Goal: Task Accomplishment & Management: Use online tool/utility

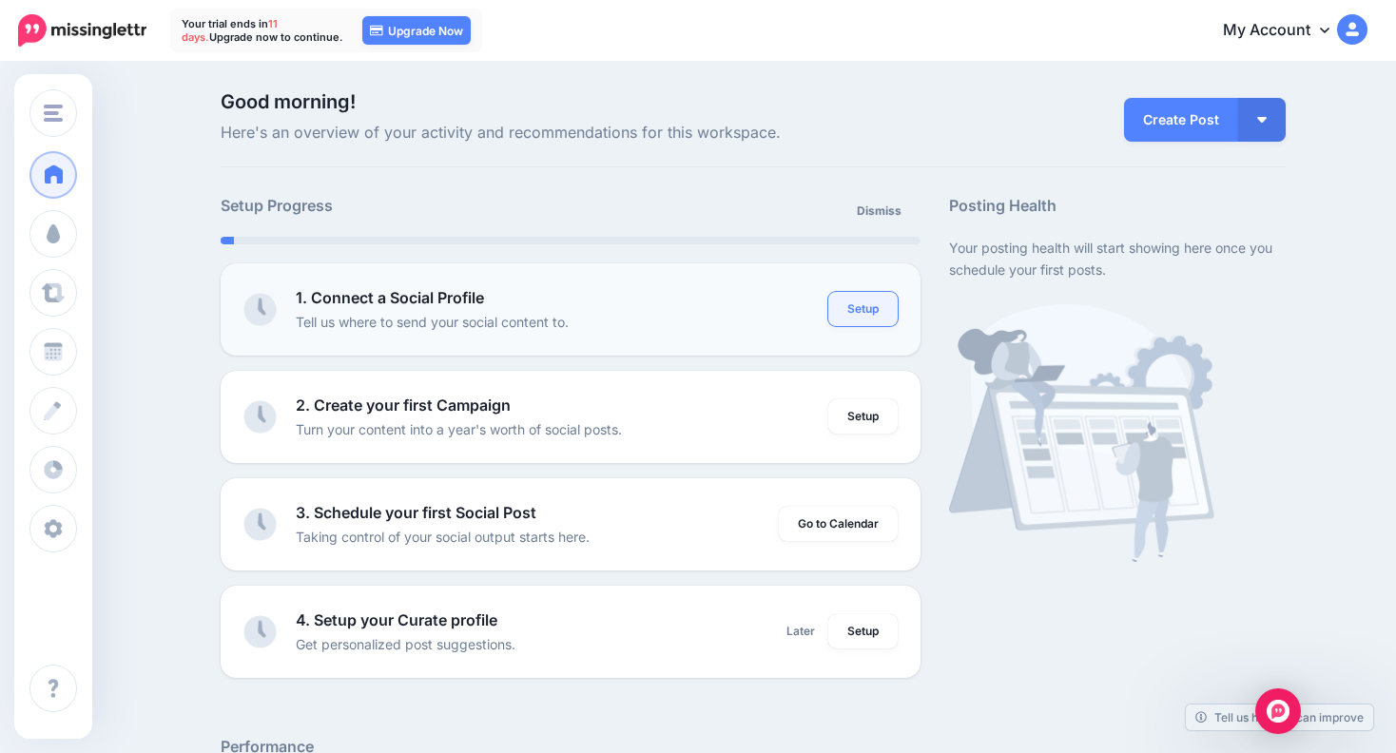
click at [851, 309] on link "Setup" at bounding box center [862, 309] width 69 height 34
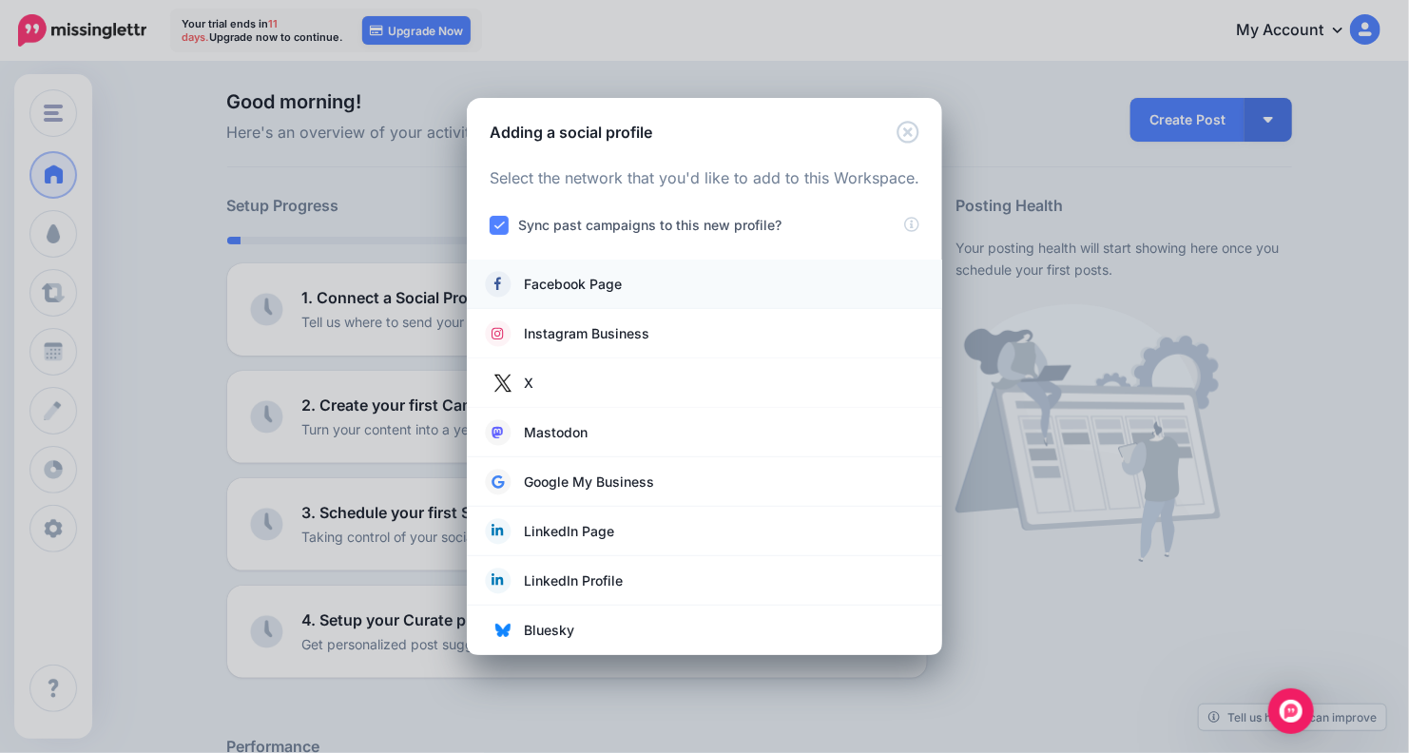
click at [621, 289] on span "Facebook Page" at bounding box center [573, 284] width 98 height 23
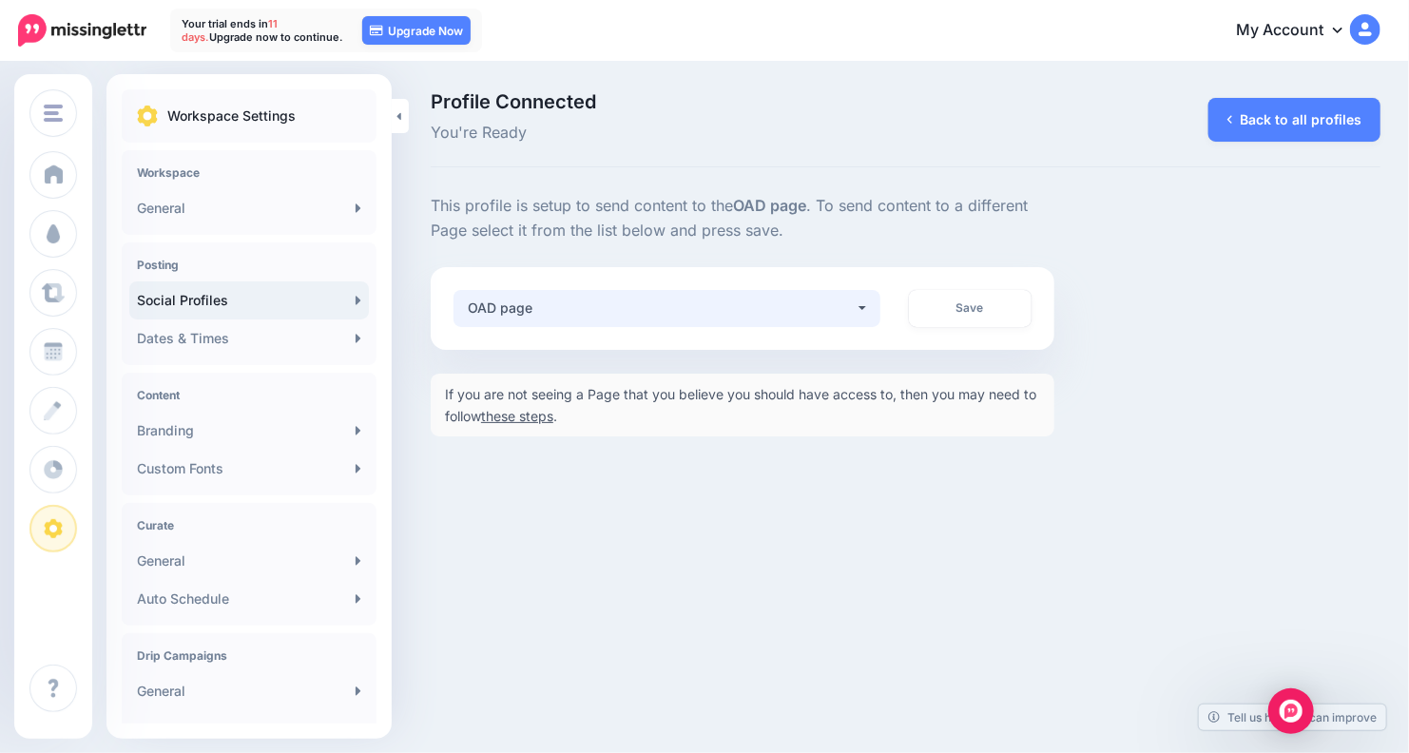
click at [678, 304] on div "OAD page" at bounding box center [661, 308] width 387 height 23
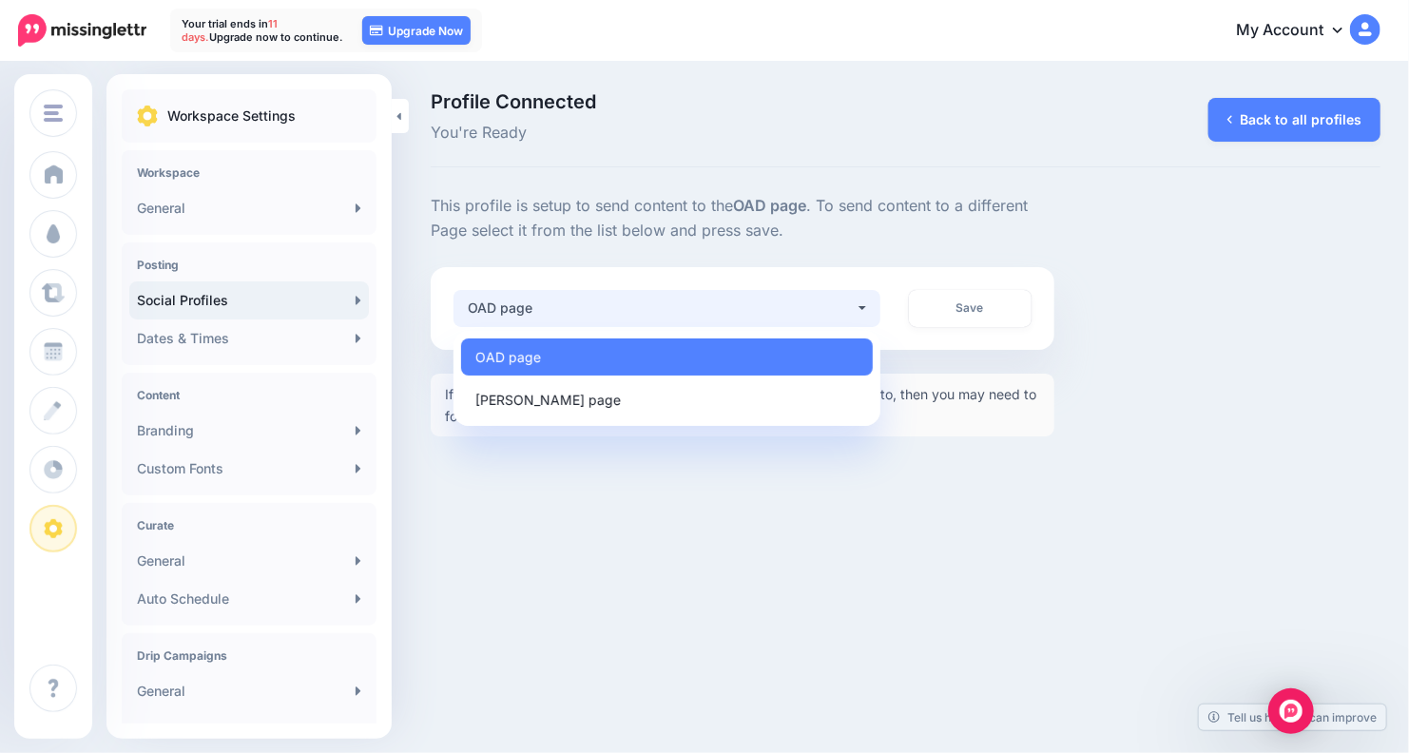
click at [577, 492] on div "oad oad Add Workspace Dashboard Campaigns Curate Schedule Create Analytics Sett…" at bounding box center [704, 376] width 1409 height 753
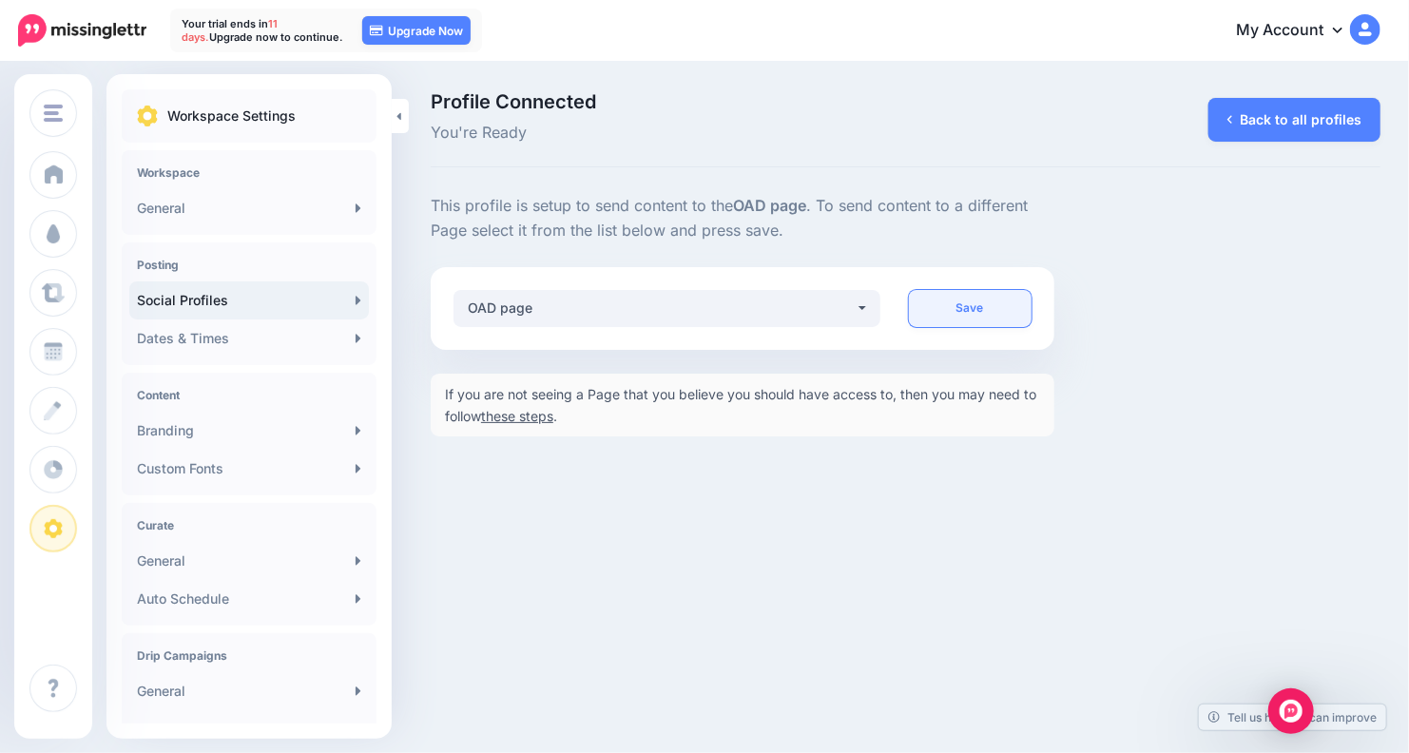
click at [977, 311] on link "Save" at bounding box center [971, 308] width 124 height 37
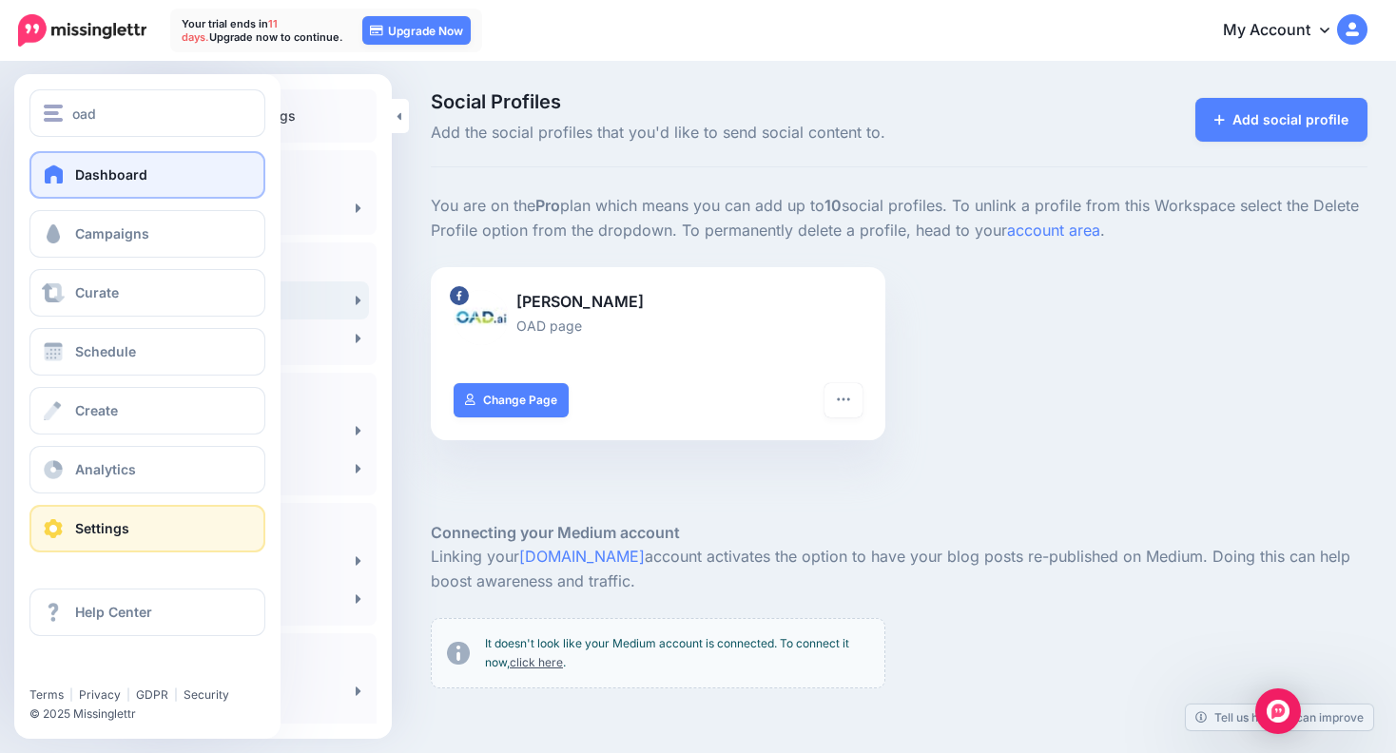
click at [55, 182] on span at bounding box center [54, 174] width 25 height 19
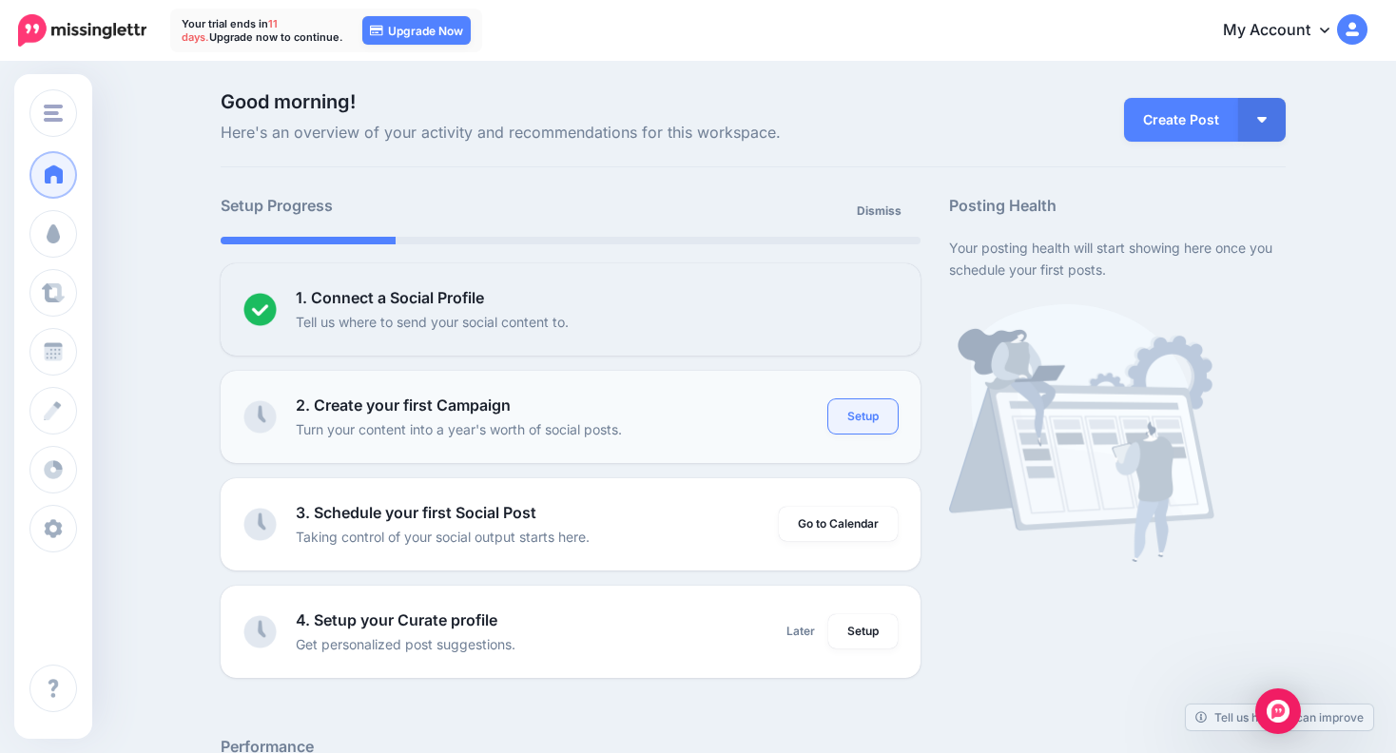
click at [862, 419] on link "Setup" at bounding box center [862, 416] width 69 height 34
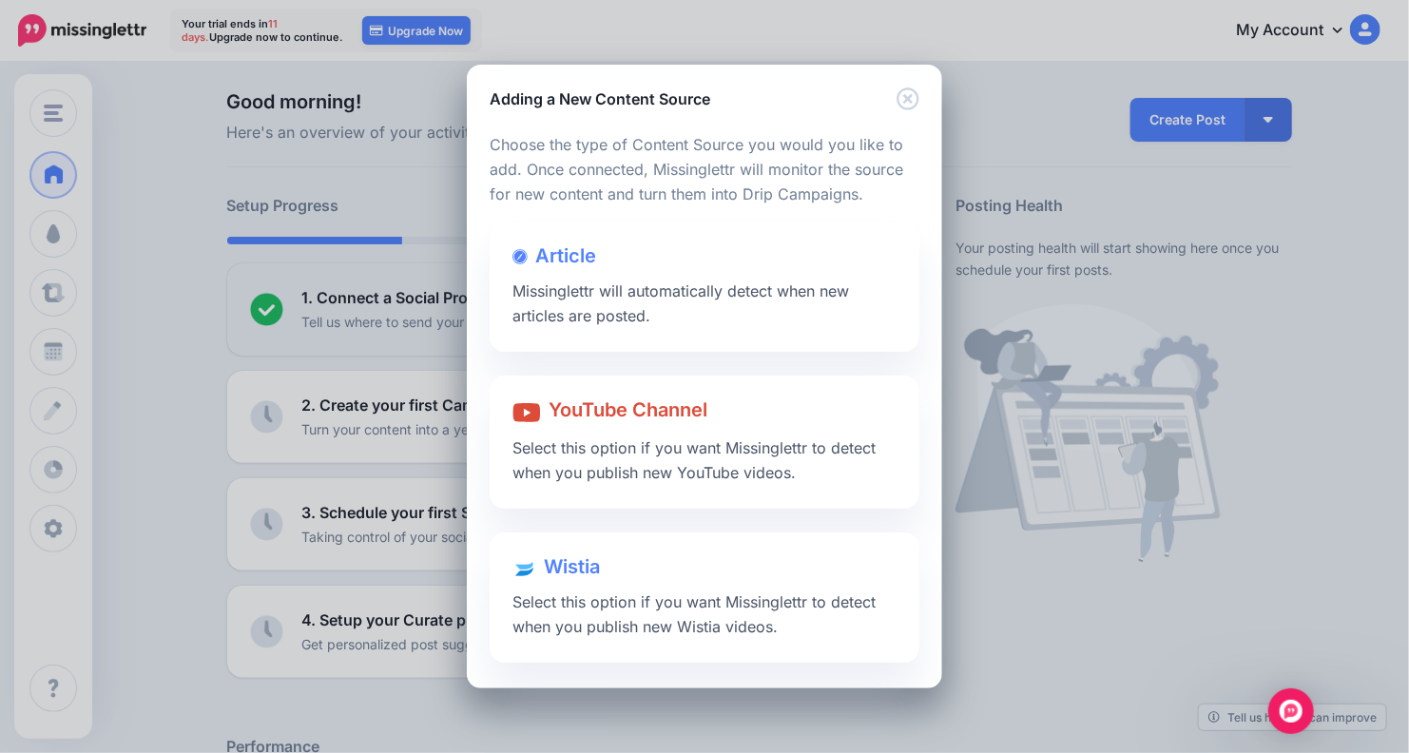
click at [49, 237] on div "Adding a New Content Source Loading Loading Choose the type of Content Source y…" at bounding box center [704, 376] width 1409 height 753
click at [148, 241] on div "Adding a New Content Source Loading Loading Choose the type of Content Source y…" at bounding box center [704, 376] width 1409 height 753
click at [917, 91] on icon "Close" at bounding box center [908, 98] width 23 height 23
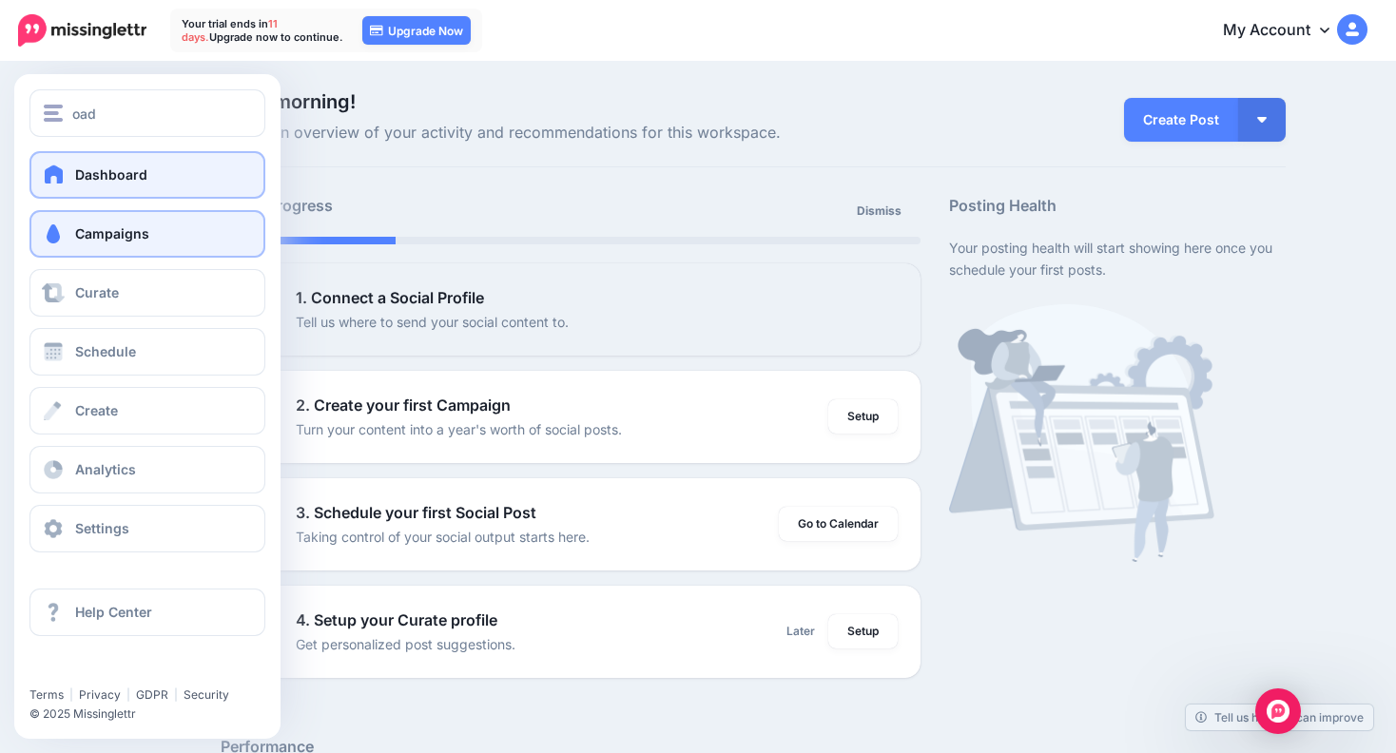
click at [41, 239] on span at bounding box center [53, 233] width 25 height 19
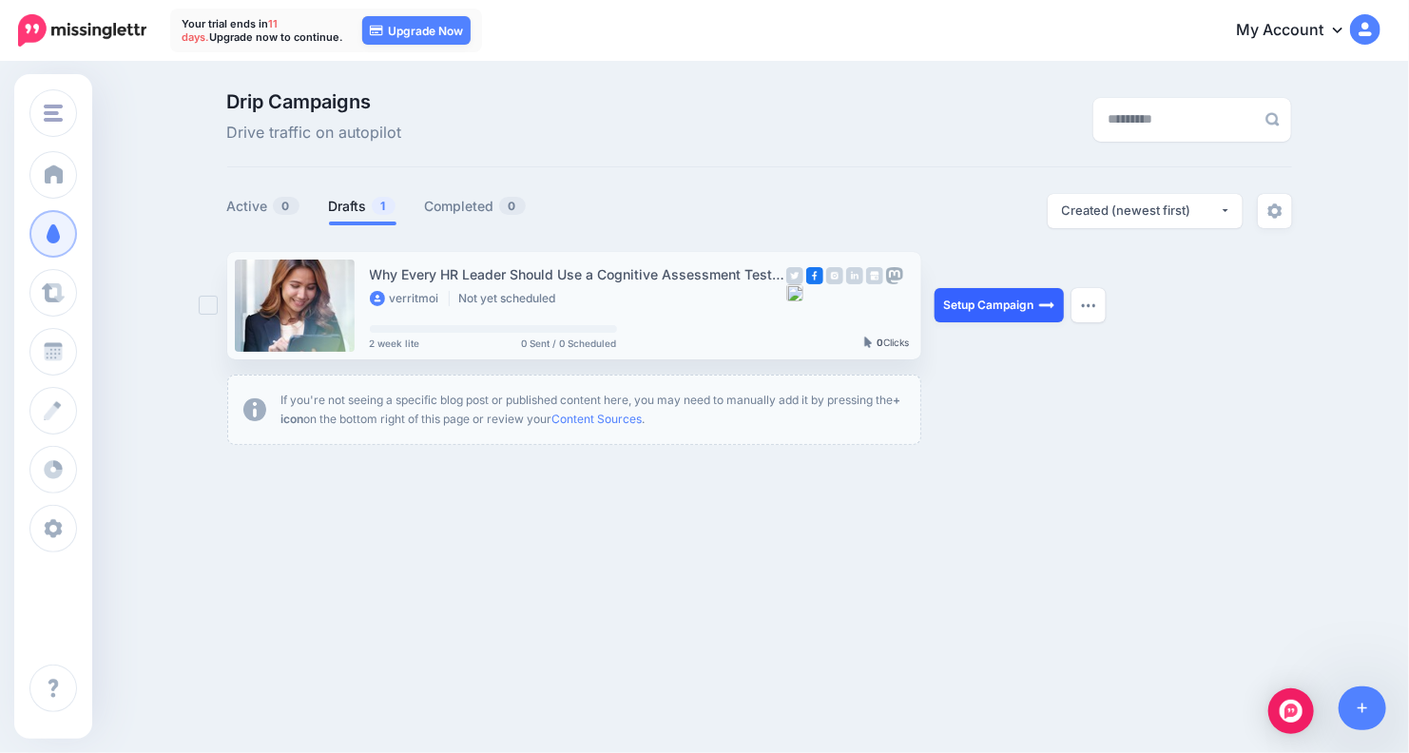
click at [1001, 310] on link "Setup Campaign" at bounding box center [999, 305] width 129 height 34
click at [995, 305] on link "Setup Campaign" at bounding box center [999, 305] width 129 height 34
click at [1094, 303] on img "button" at bounding box center [1088, 305] width 15 height 6
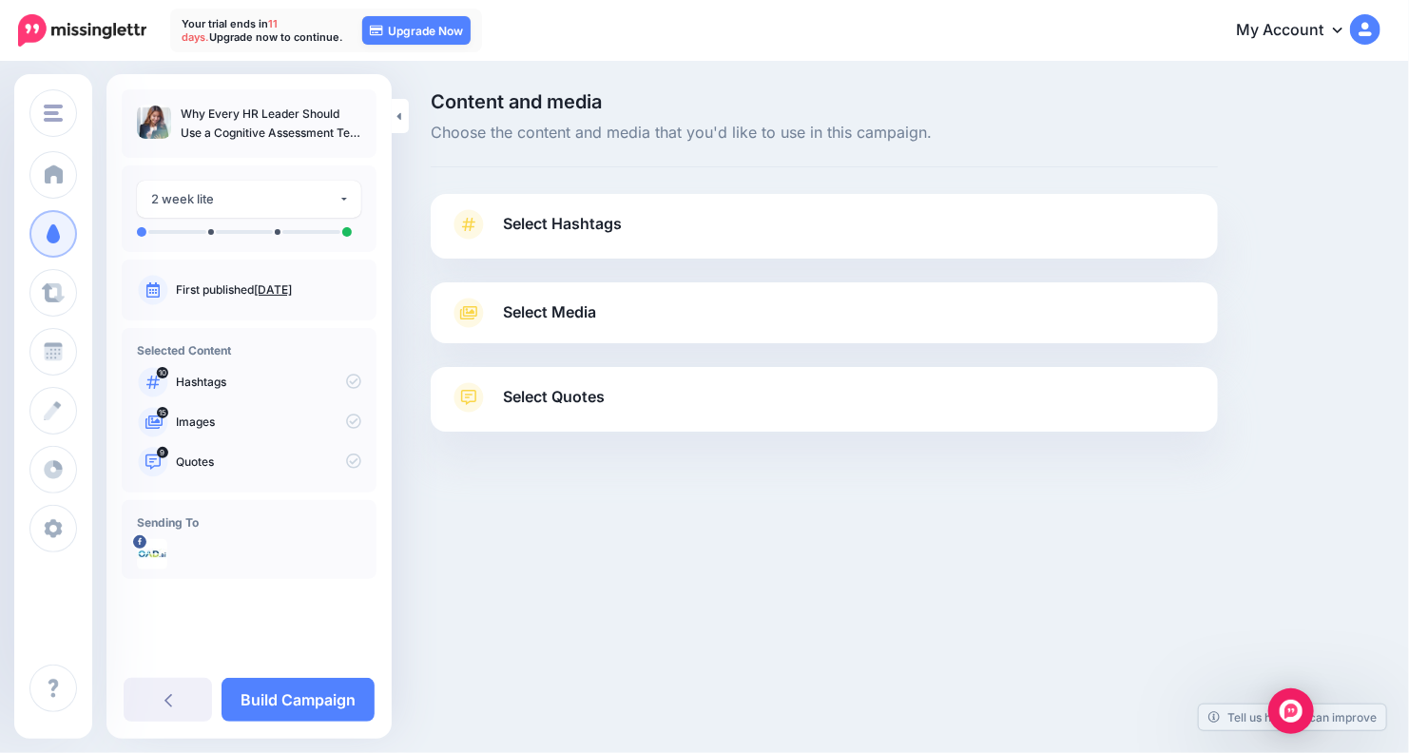
click at [581, 232] on span "Select Hashtags" at bounding box center [562, 224] width 119 height 26
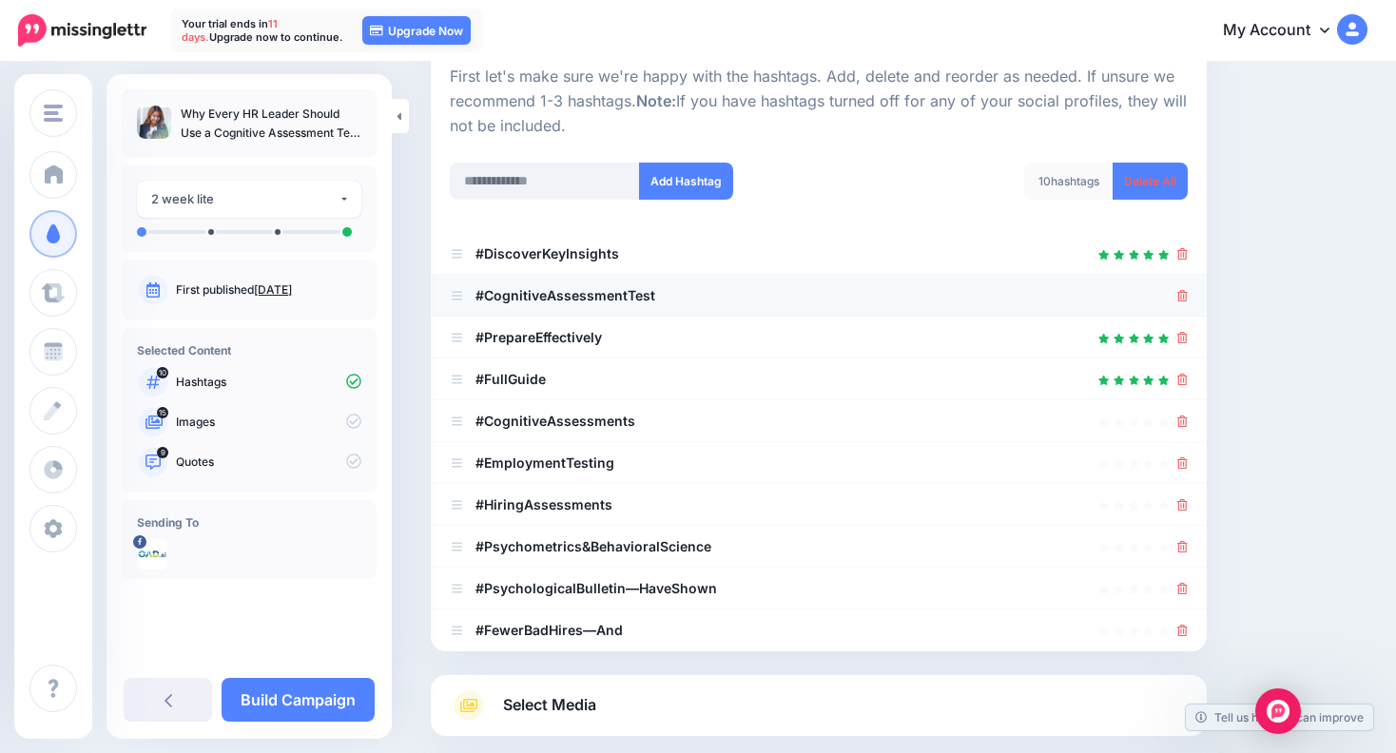
scroll to position [388, 0]
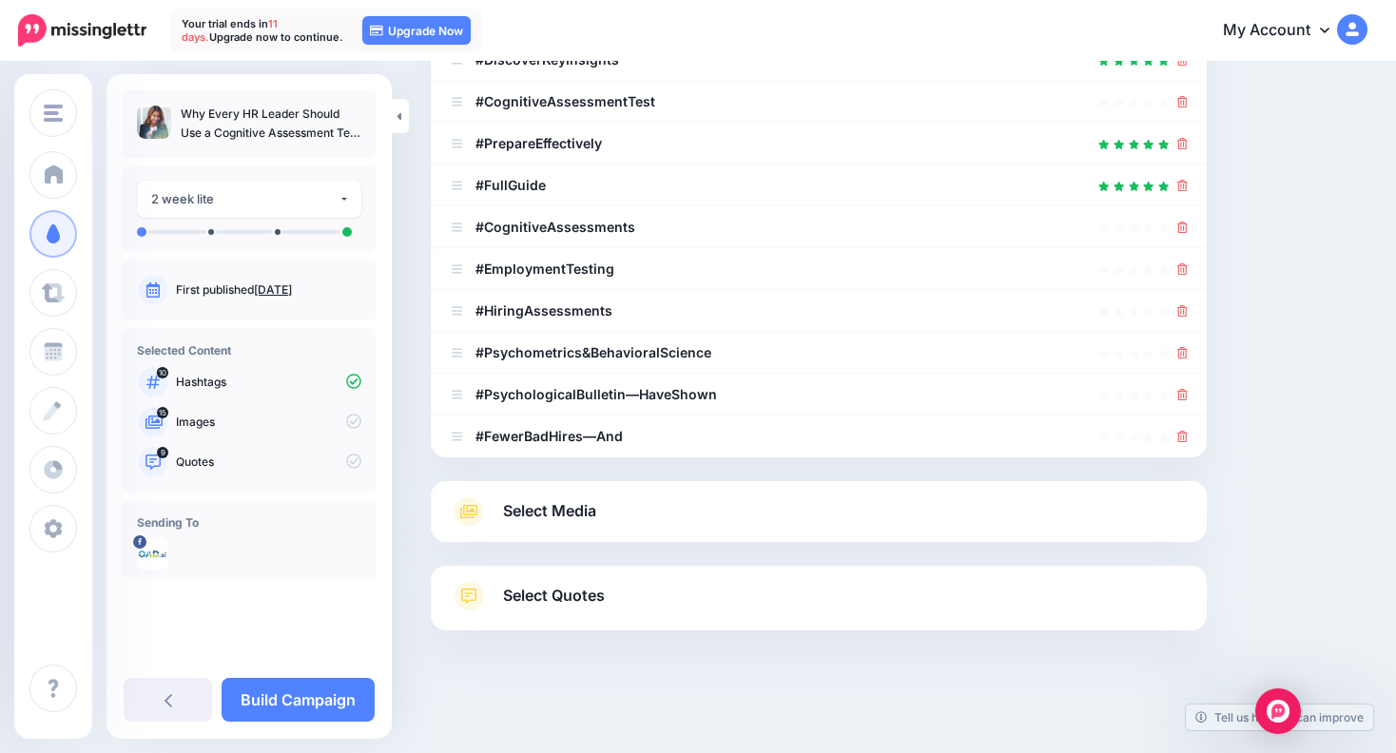
click at [615, 515] on link "Select Media" at bounding box center [819, 511] width 738 height 30
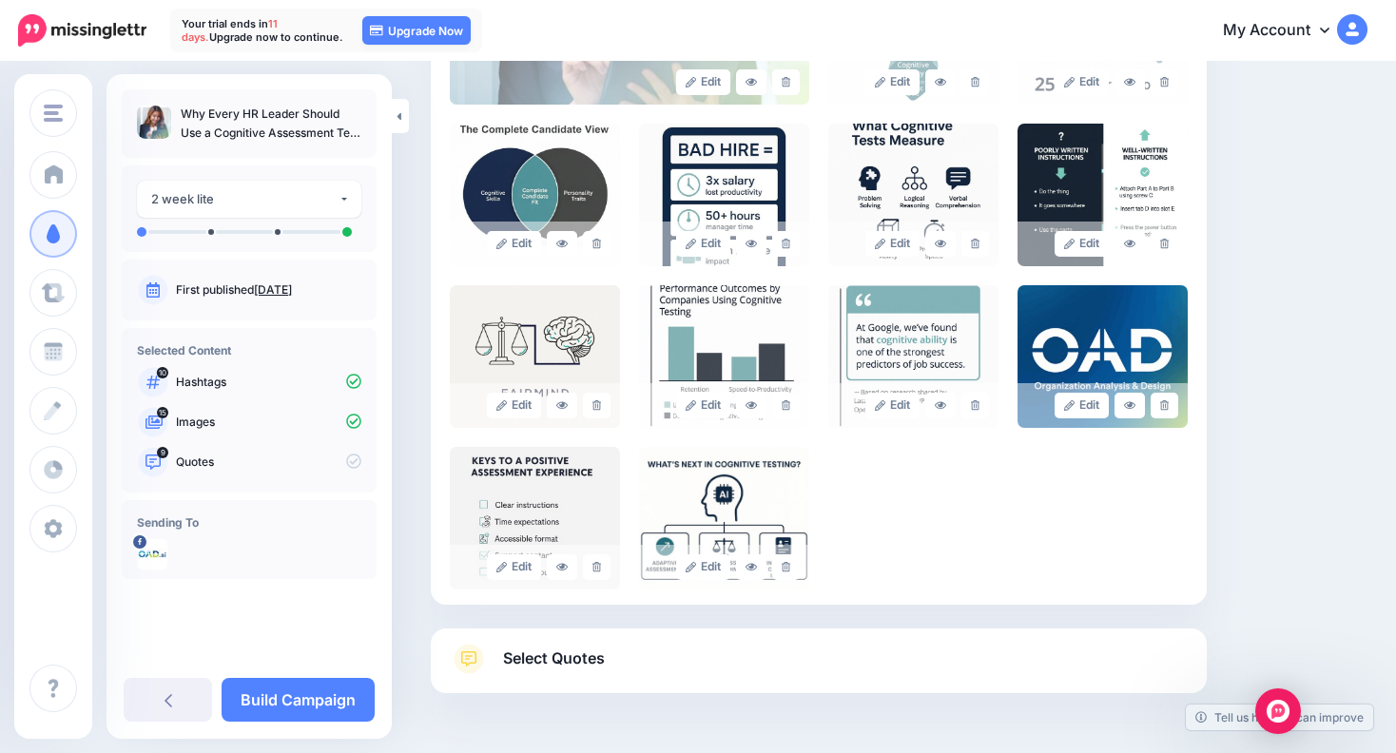
scroll to position [693, 0]
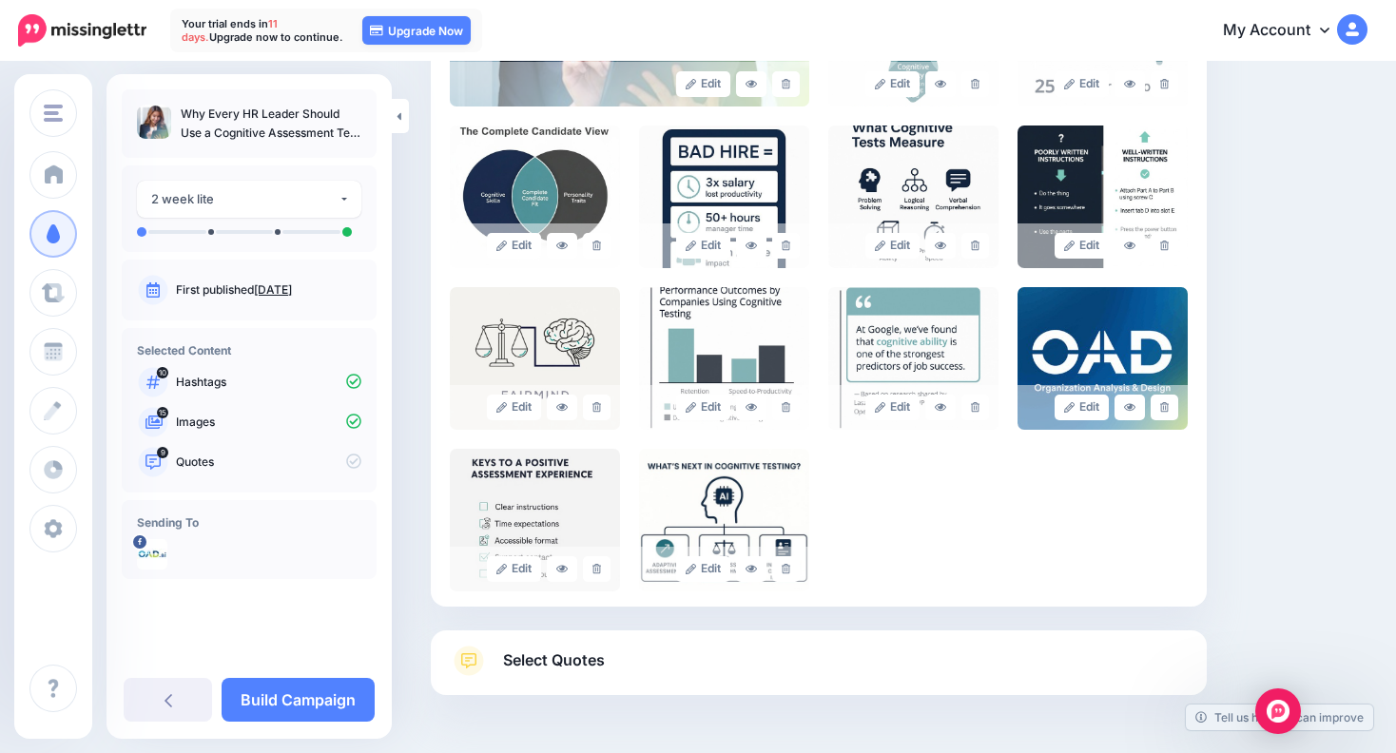
click at [577, 657] on span "Select Quotes" at bounding box center [554, 661] width 102 height 26
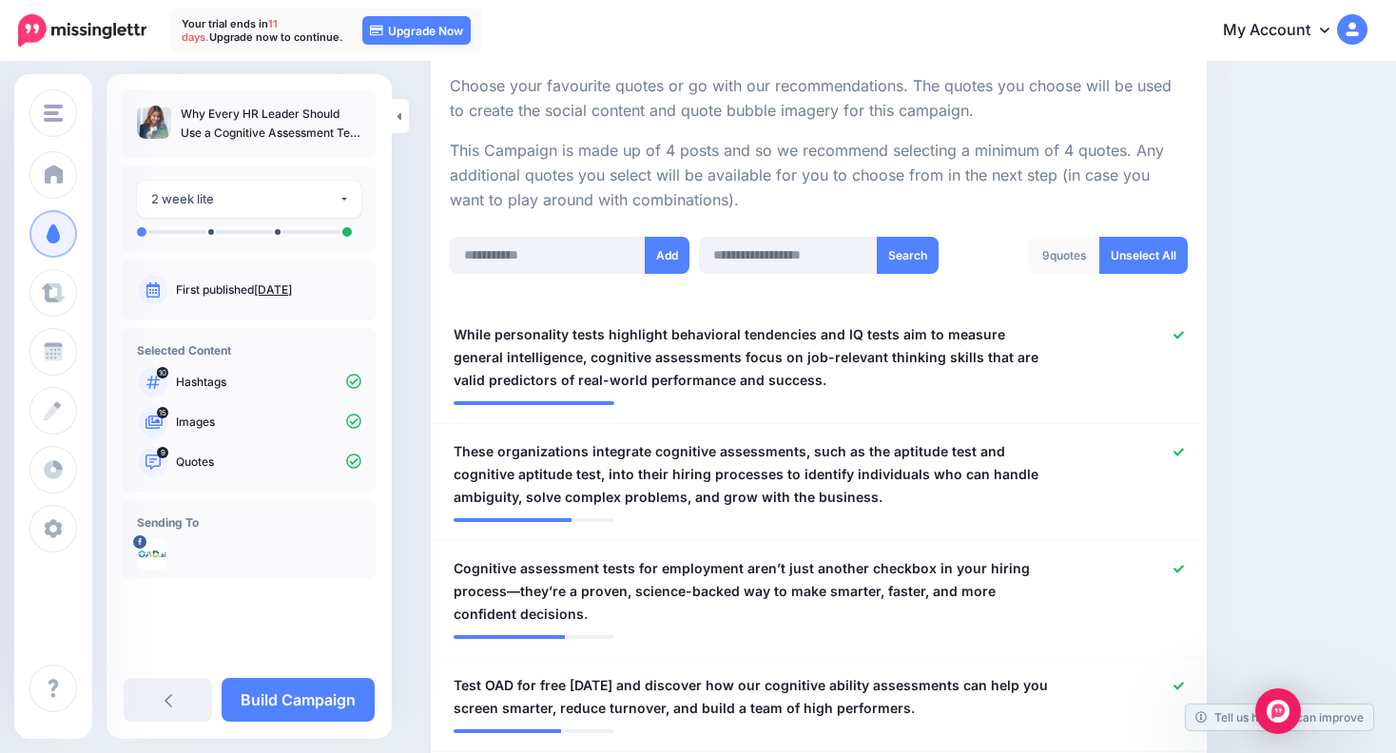
scroll to position [358, 0]
click at [280, 696] on link "Build Campaign" at bounding box center [298, 700] width 153 height 44
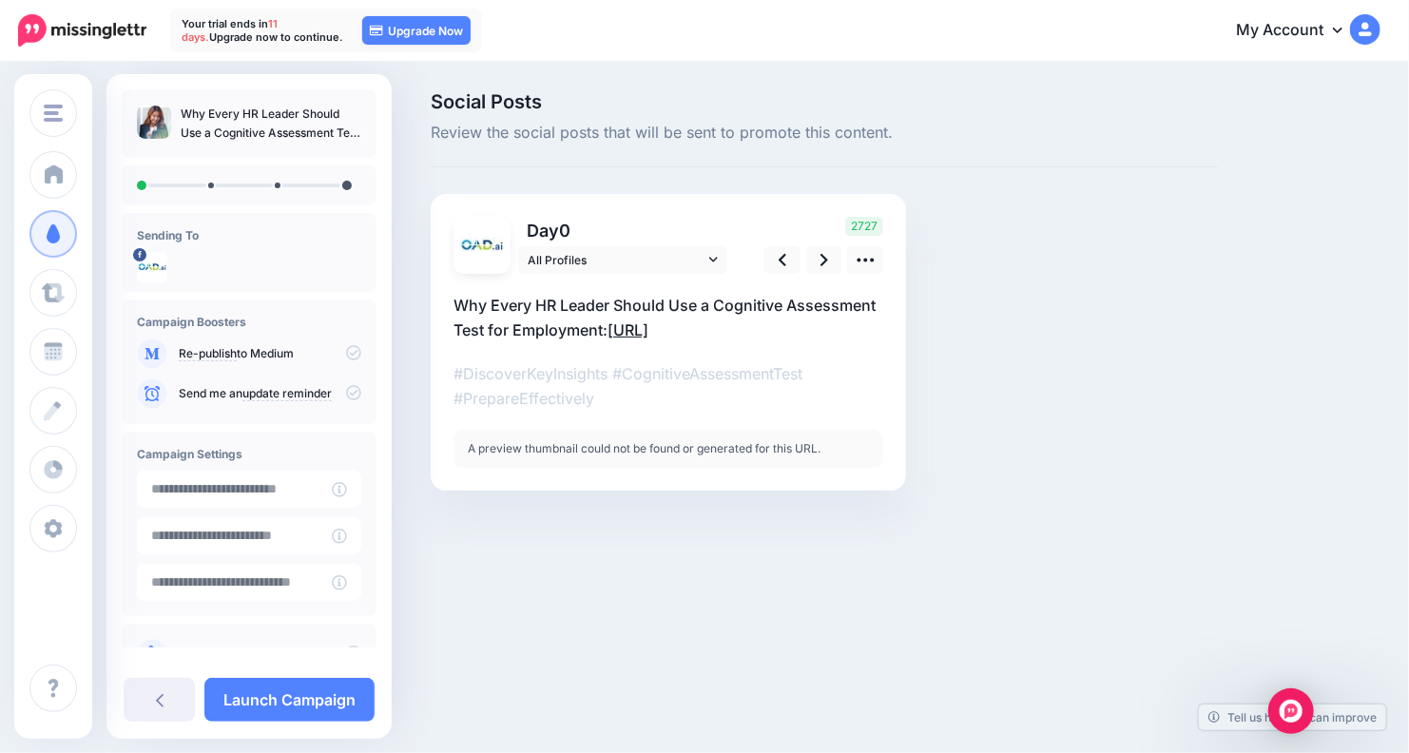
click at [649, 329] on link "[URL]" at bounding box center [628, 329] width 41 height 19
click at [623, 329] on textarea "**********" at bounding box center [669, 317] width 430 height 49
click at [775, 332] on textarea "**********" at bounding box center [669, 317] width 430 height 49
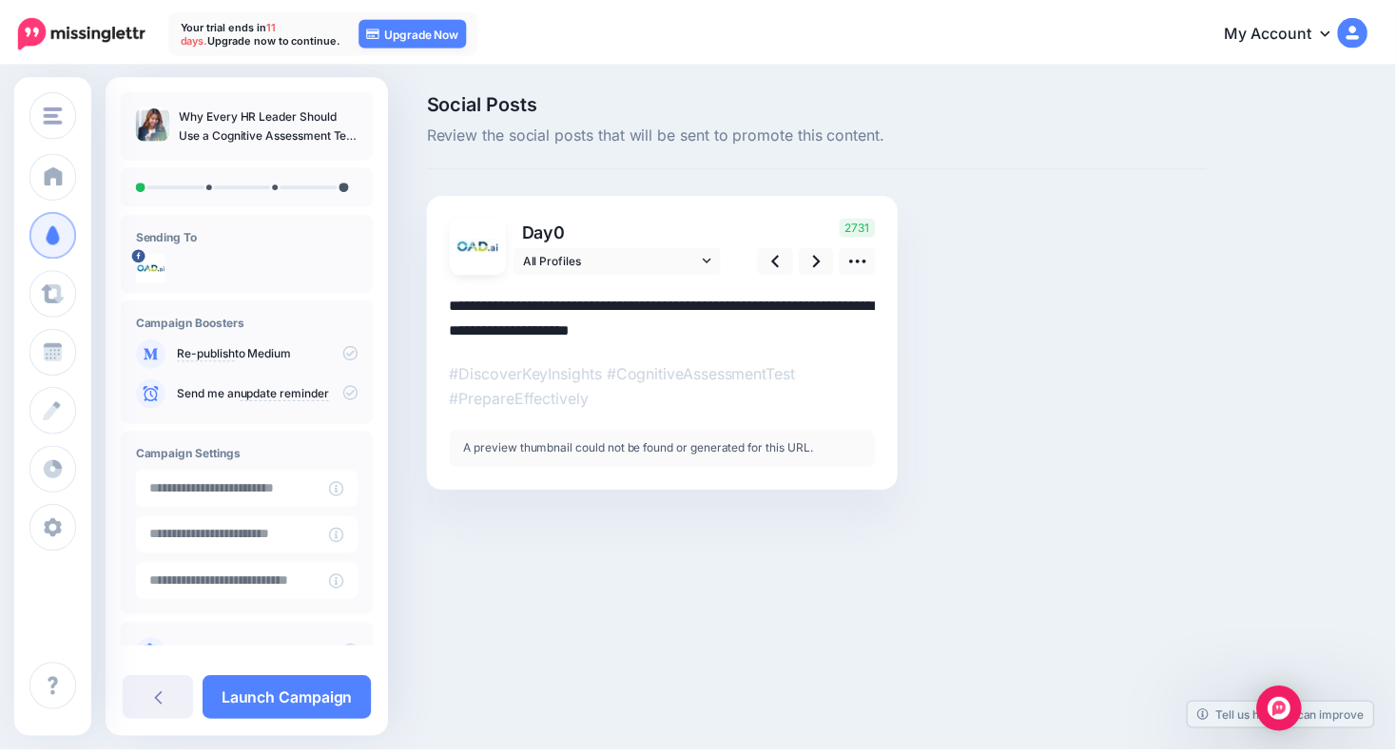
scroll to position [60, 0]
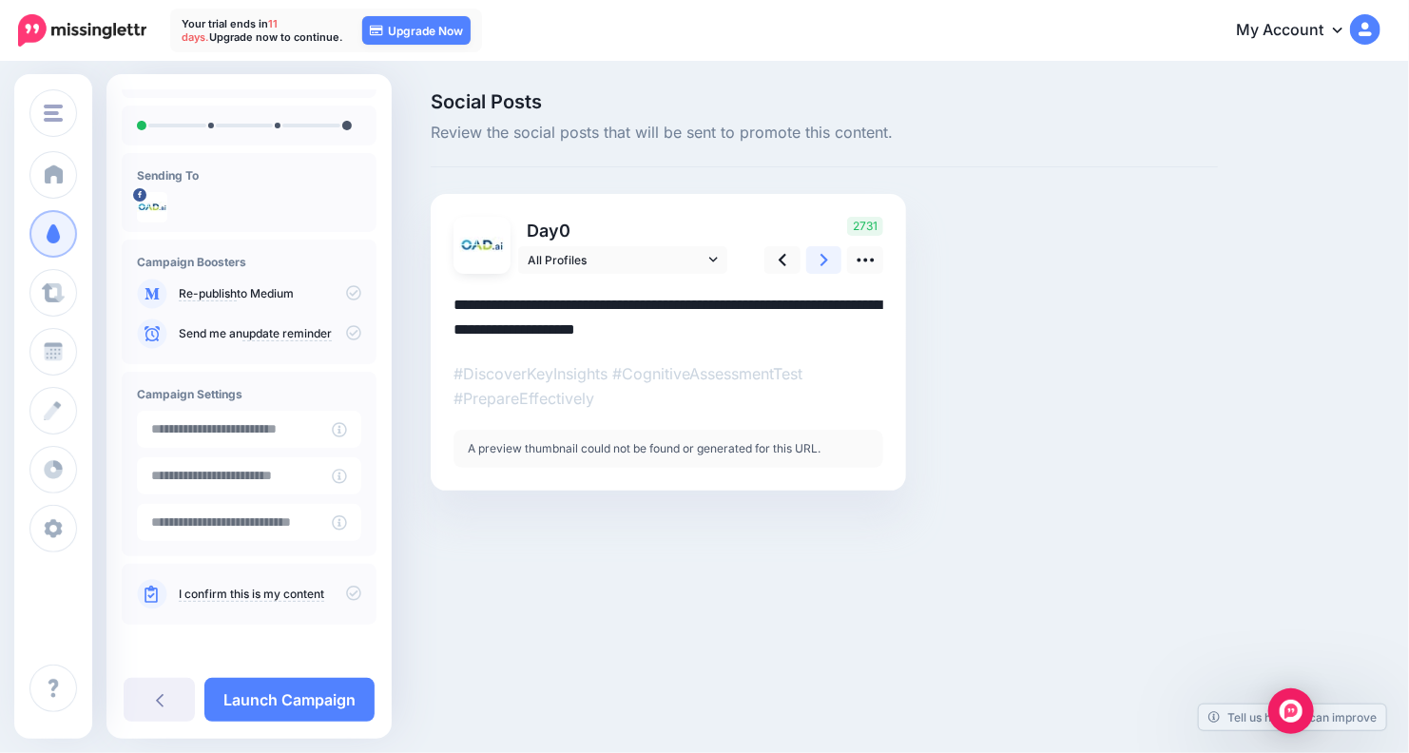
click at [825, 266] on icon at bounding box center [825, 260] width 8 height 20
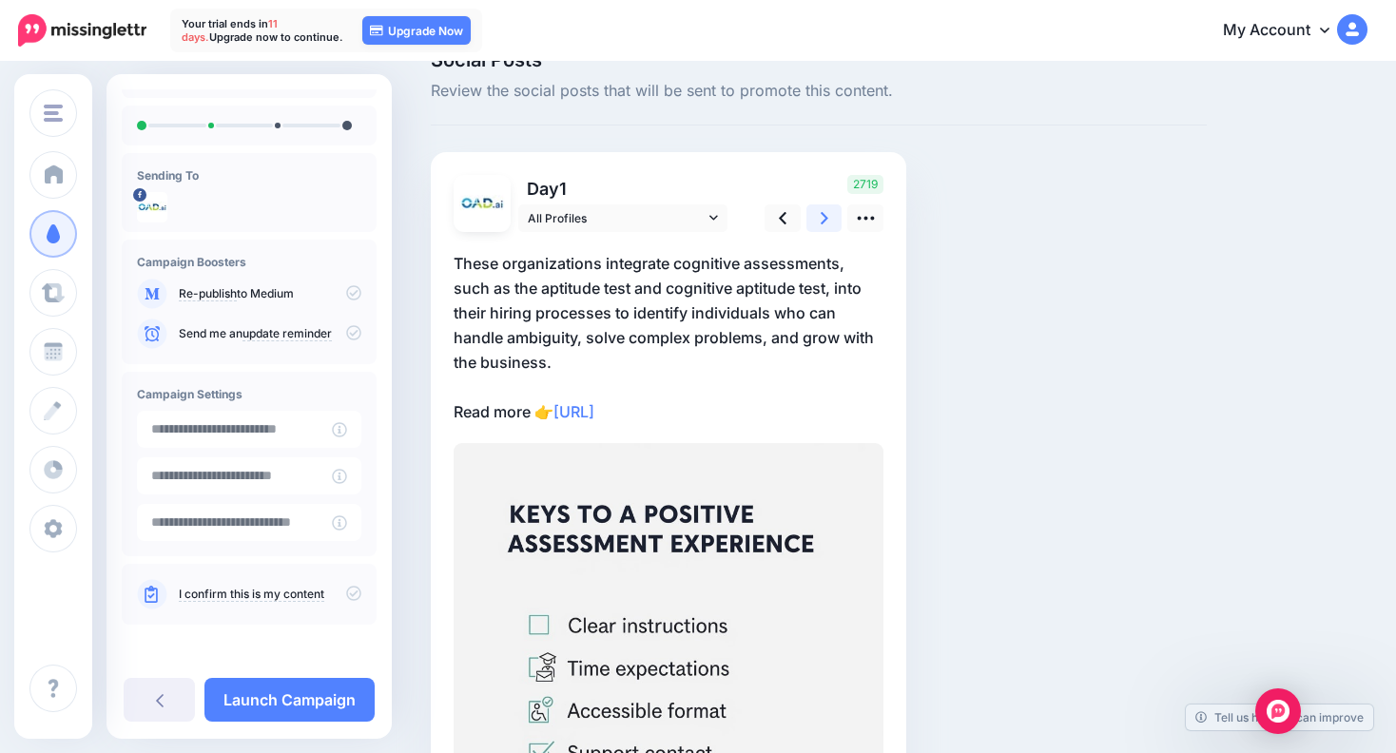
scroll to position [40, 0]
click at [817, 215] on link at bounding box center [824, 220] width 36 height 28
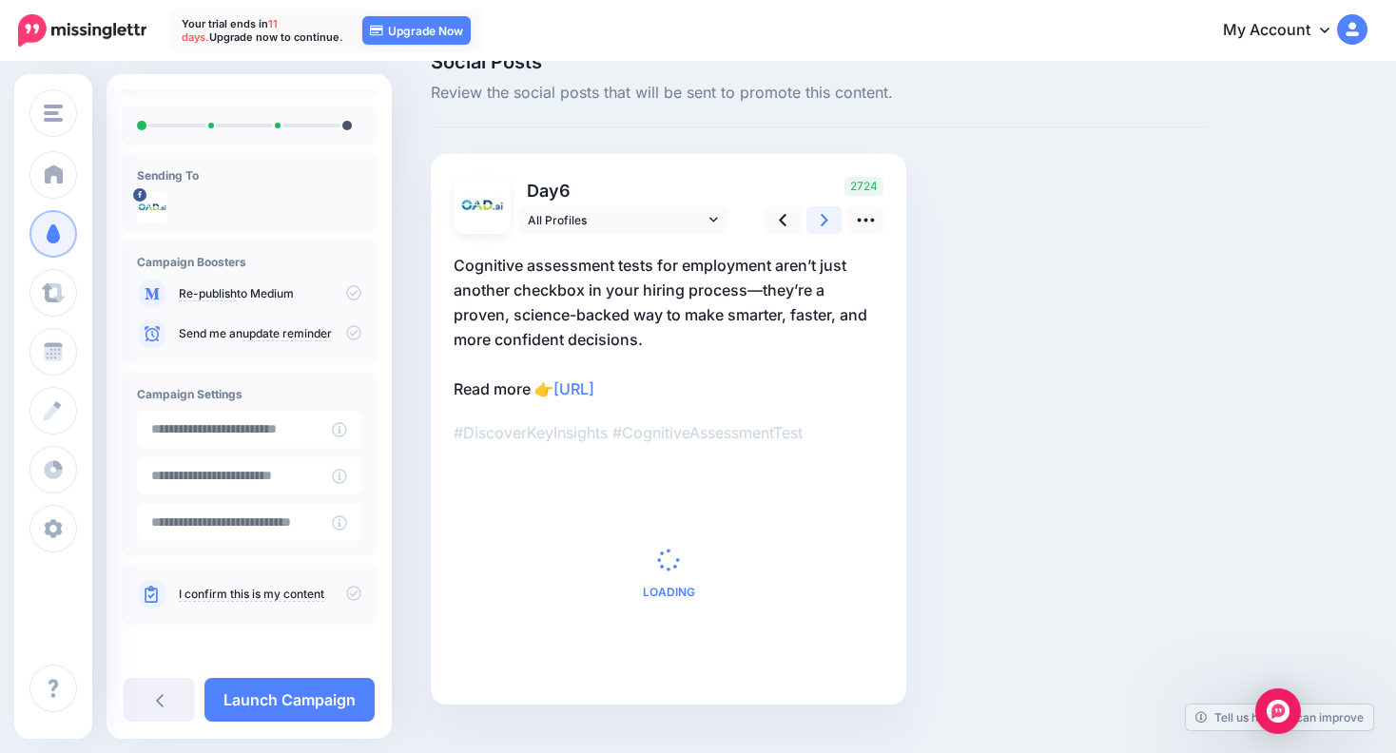
scroll to position [0, 0]
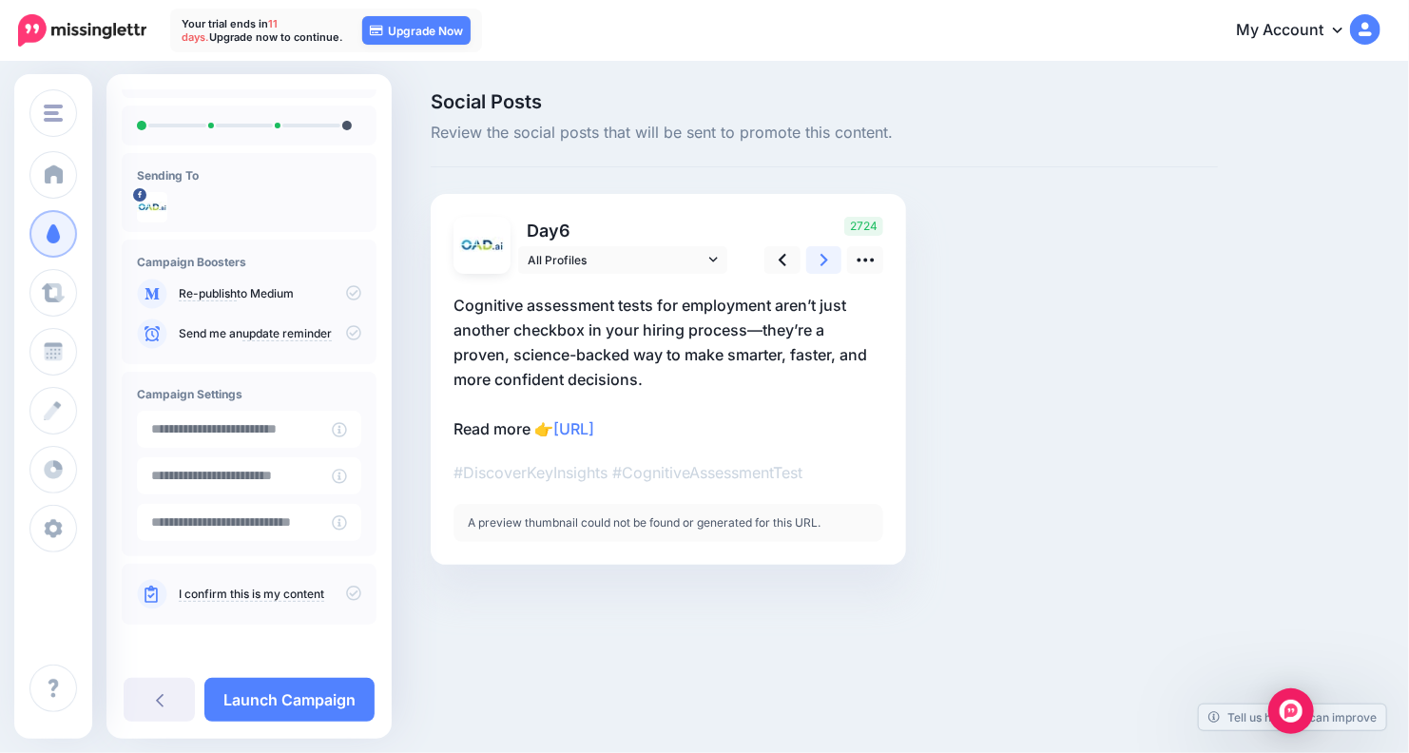
click at [825, 259] on icon at bounding box center [825, 260] width 8 height 12
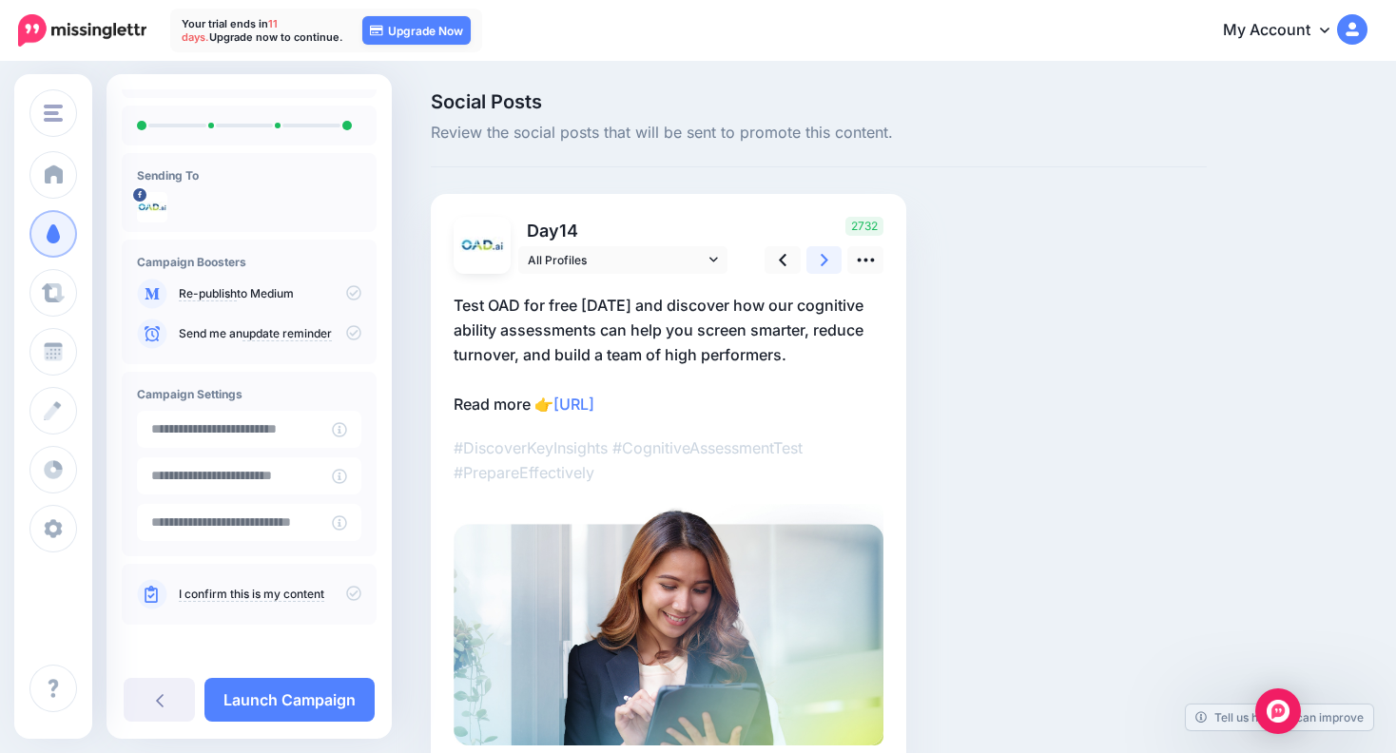
click at [825, 259] on icon at bounding box center [825, 260] width 8 height 12
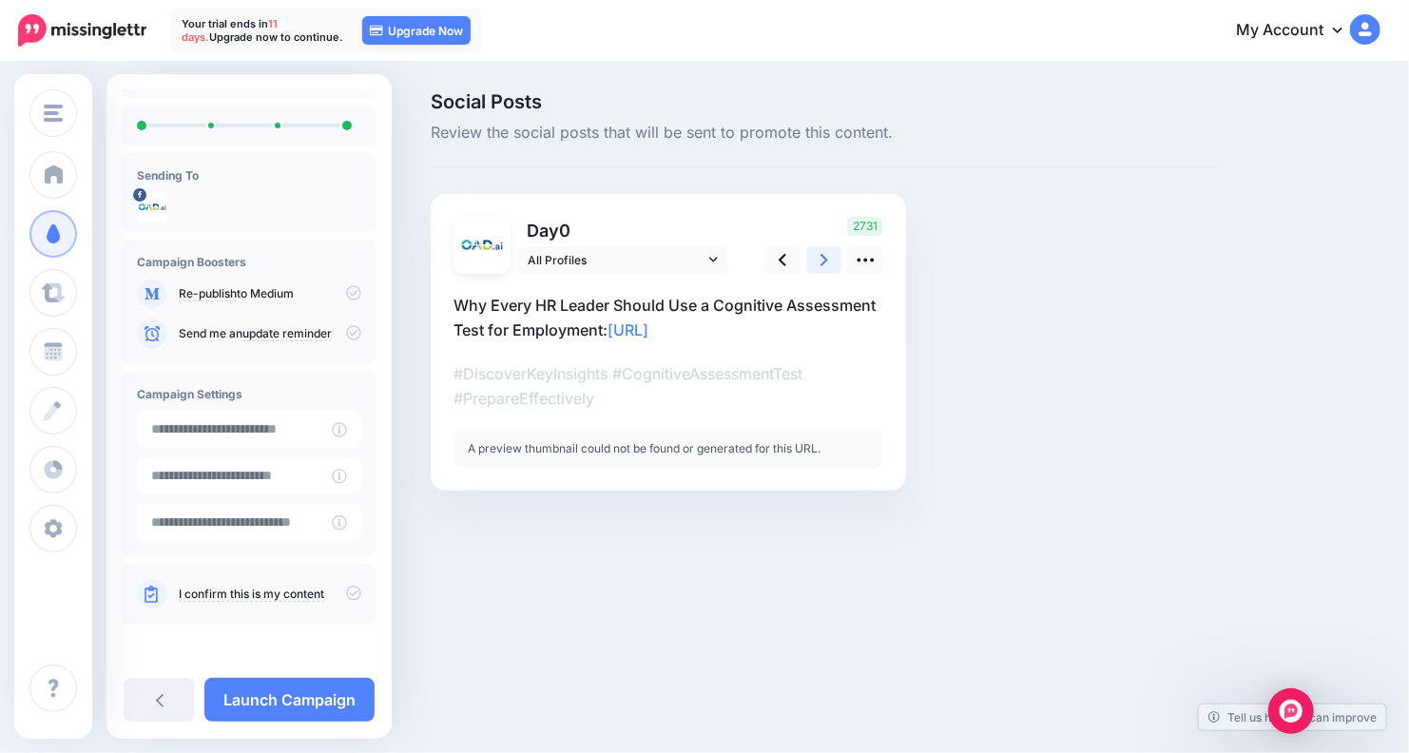
click at [825, 259] on icon at bounding box center [825, 260] width 8 height 12
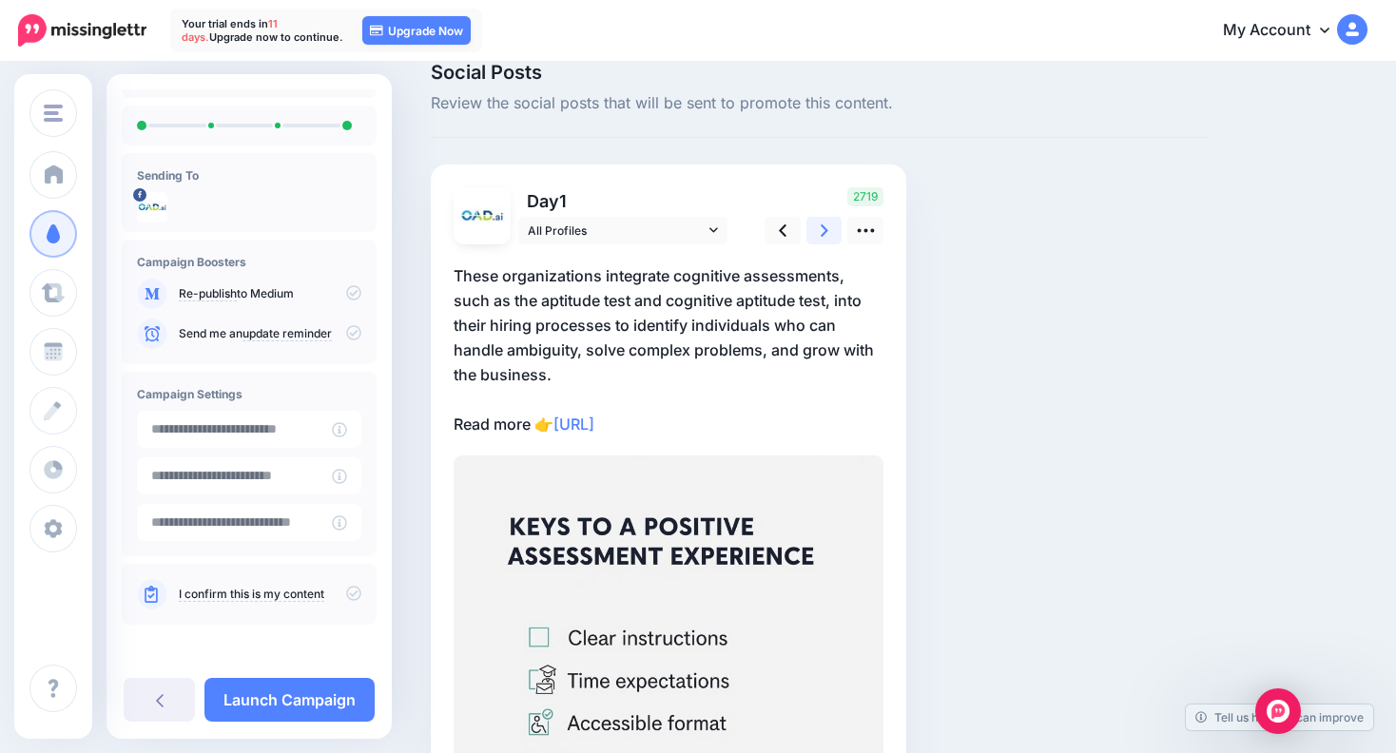
scroll to position [18, 0]
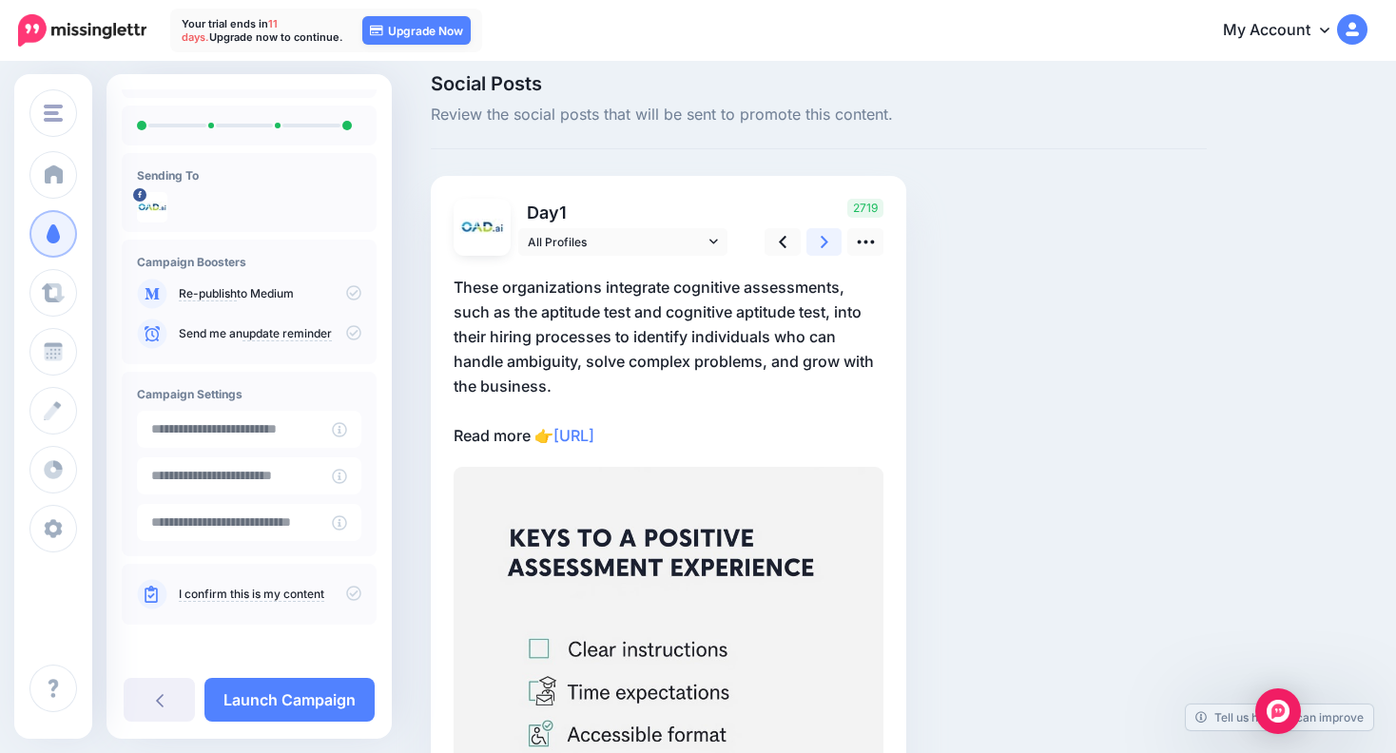
click at [825, 237] on icon at bounding box center [825, 242] width 8 height 20
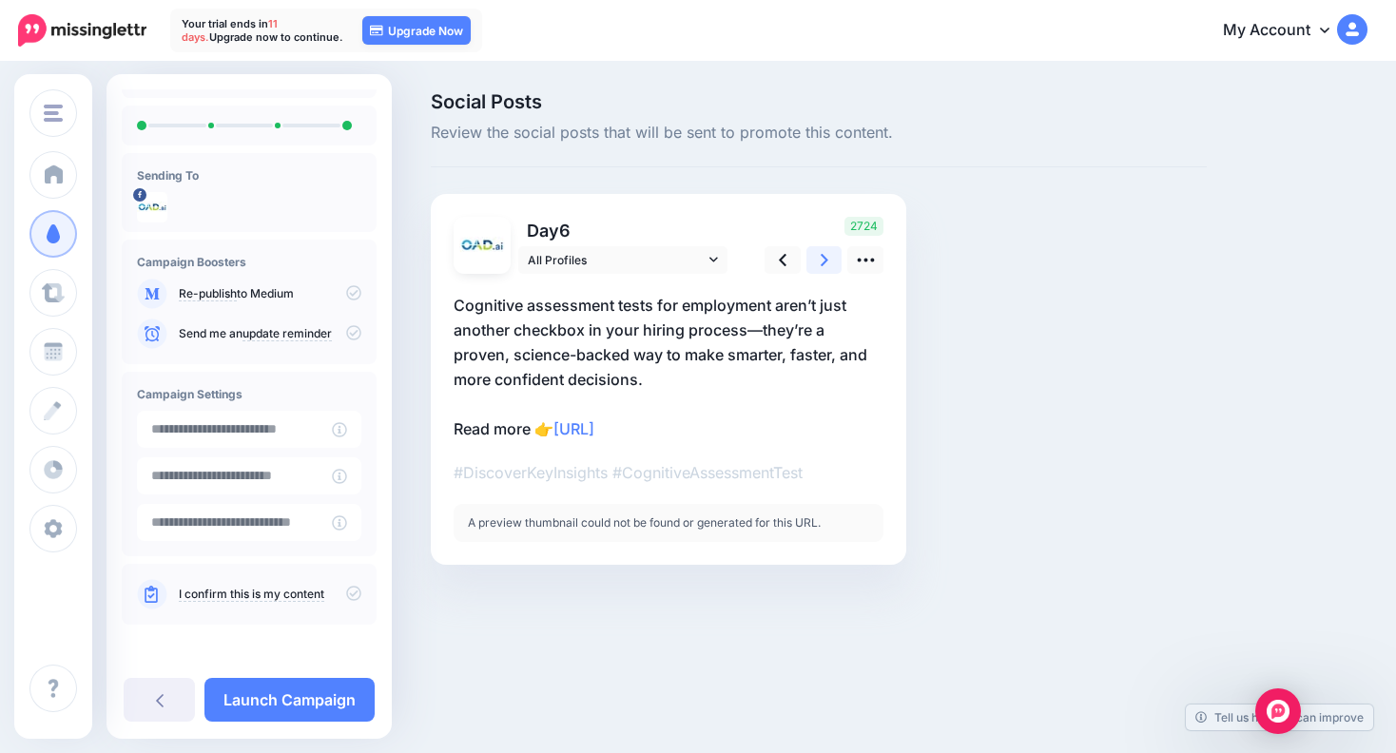
scroll to position [0, 0]
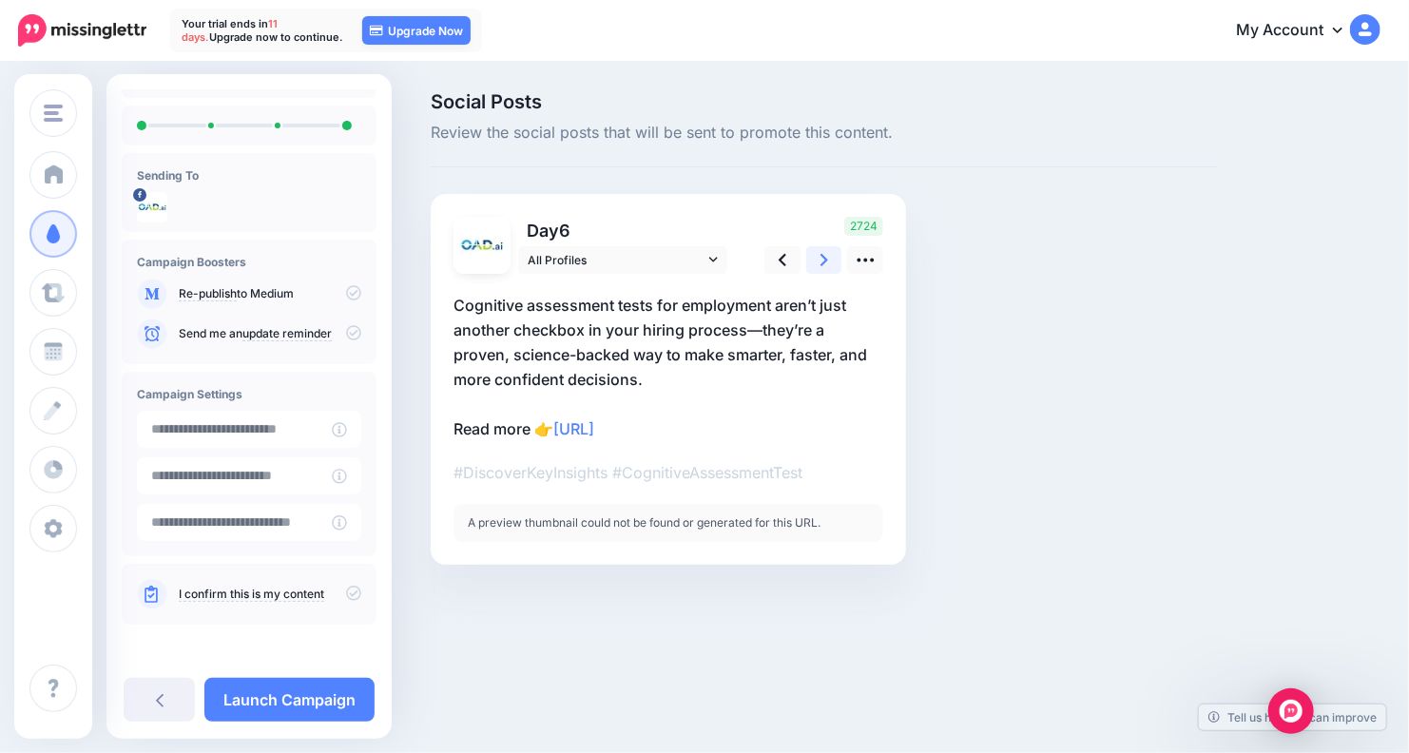
click at [821, 259] on icon at bounding box center [825, 260] width 8 height 20
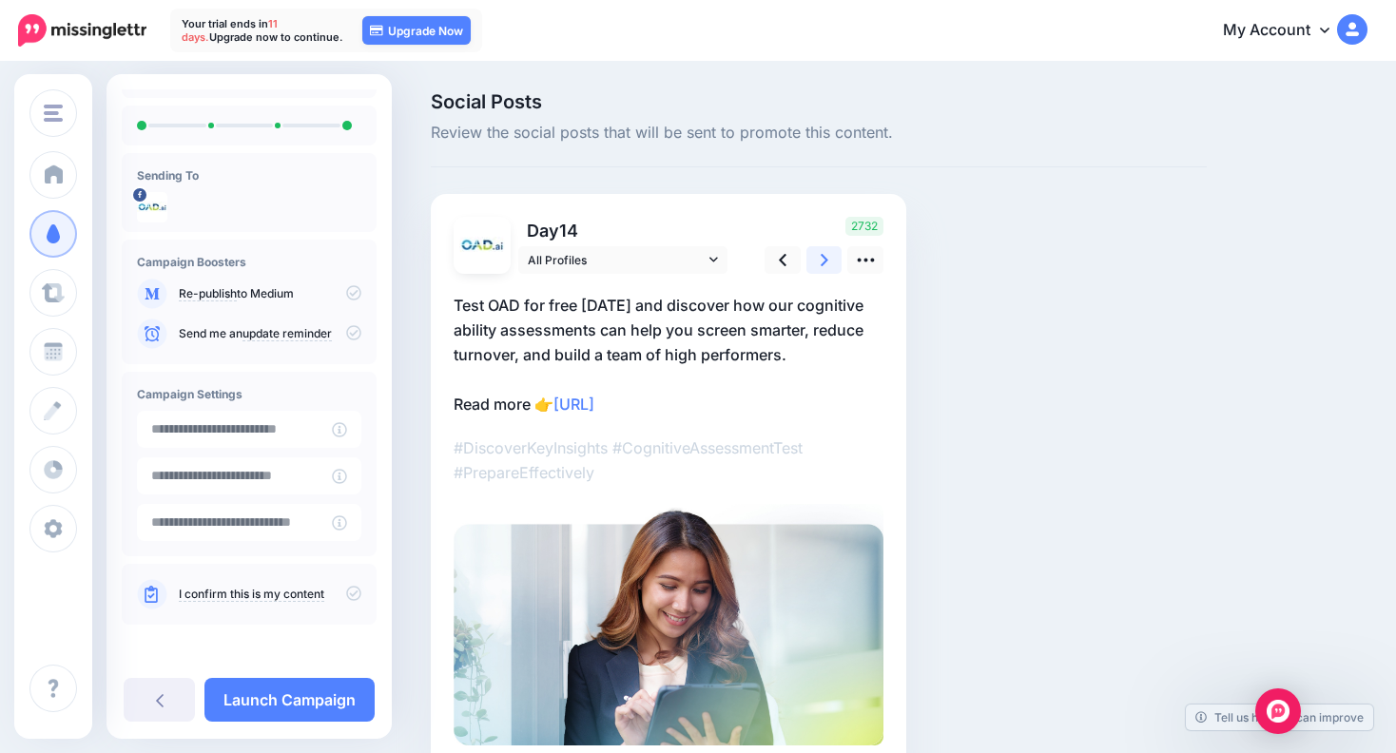
scroll to position [101, 0]
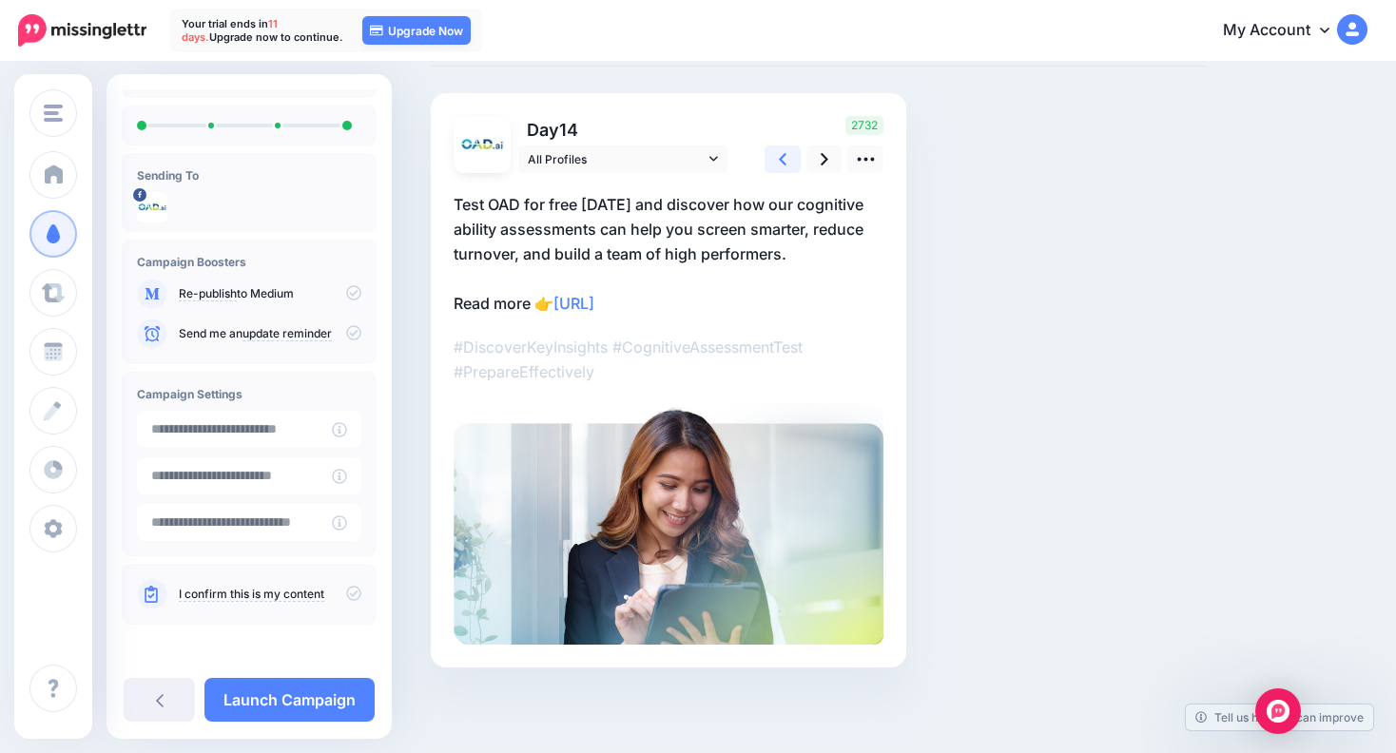
click at [788, 159] on link at bounding box center [783, 160] width 36 height 28
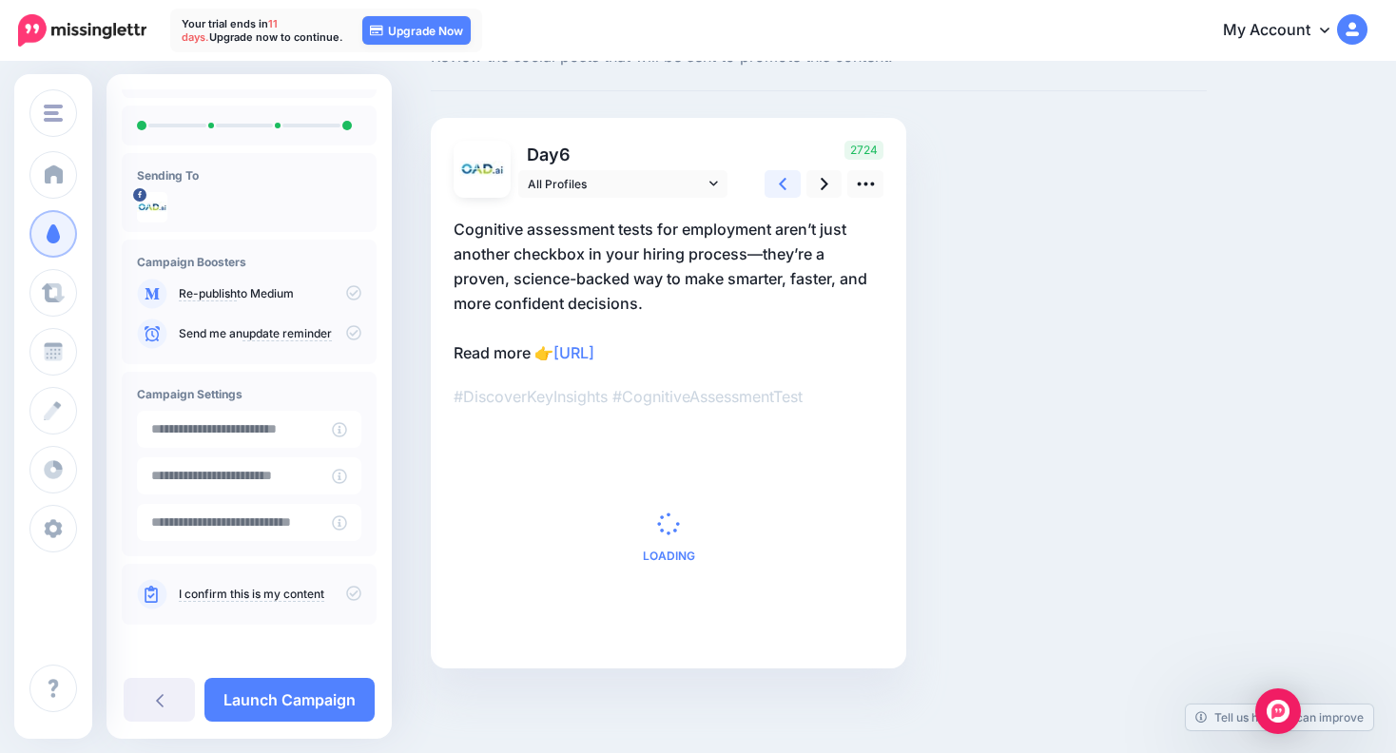
scroll to position [0, 0]
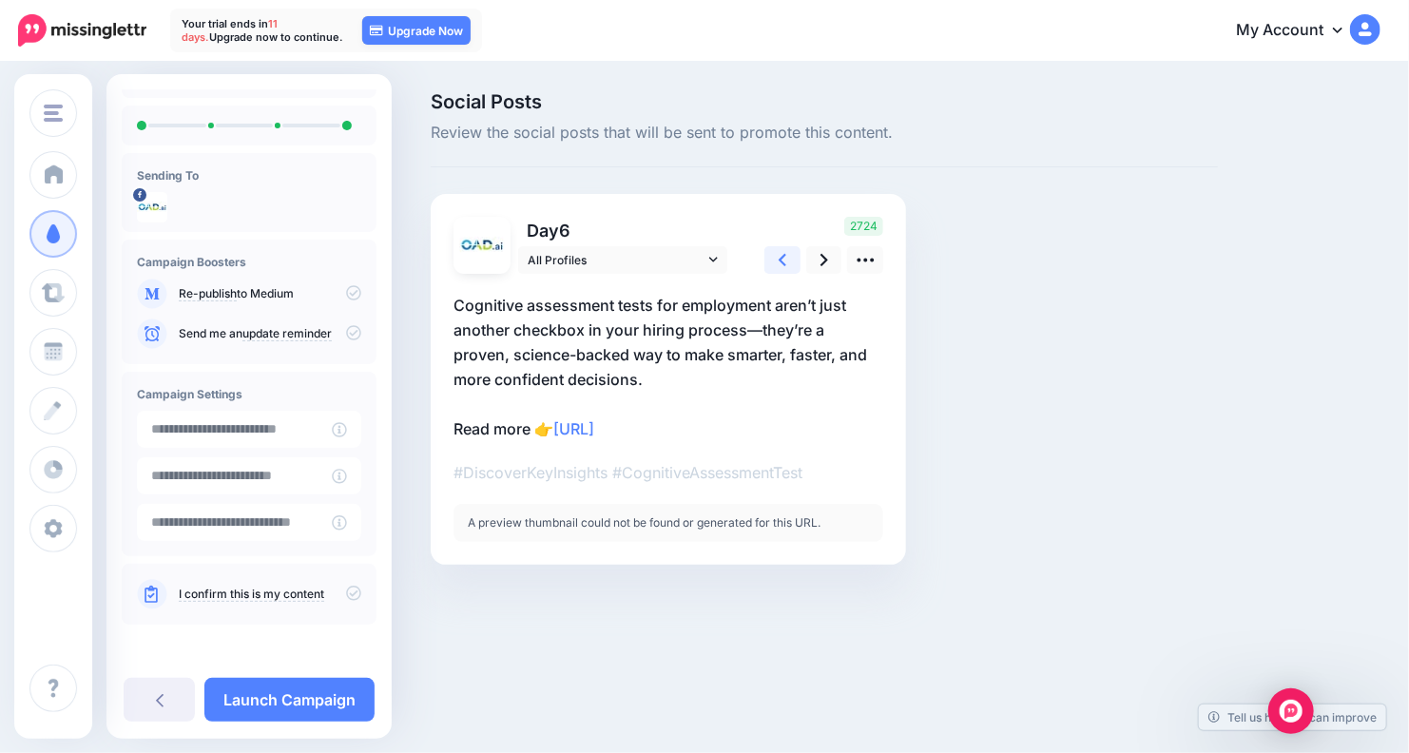
click at [779, 256] on icon at bounding box center [783, 260] width 8 height 20
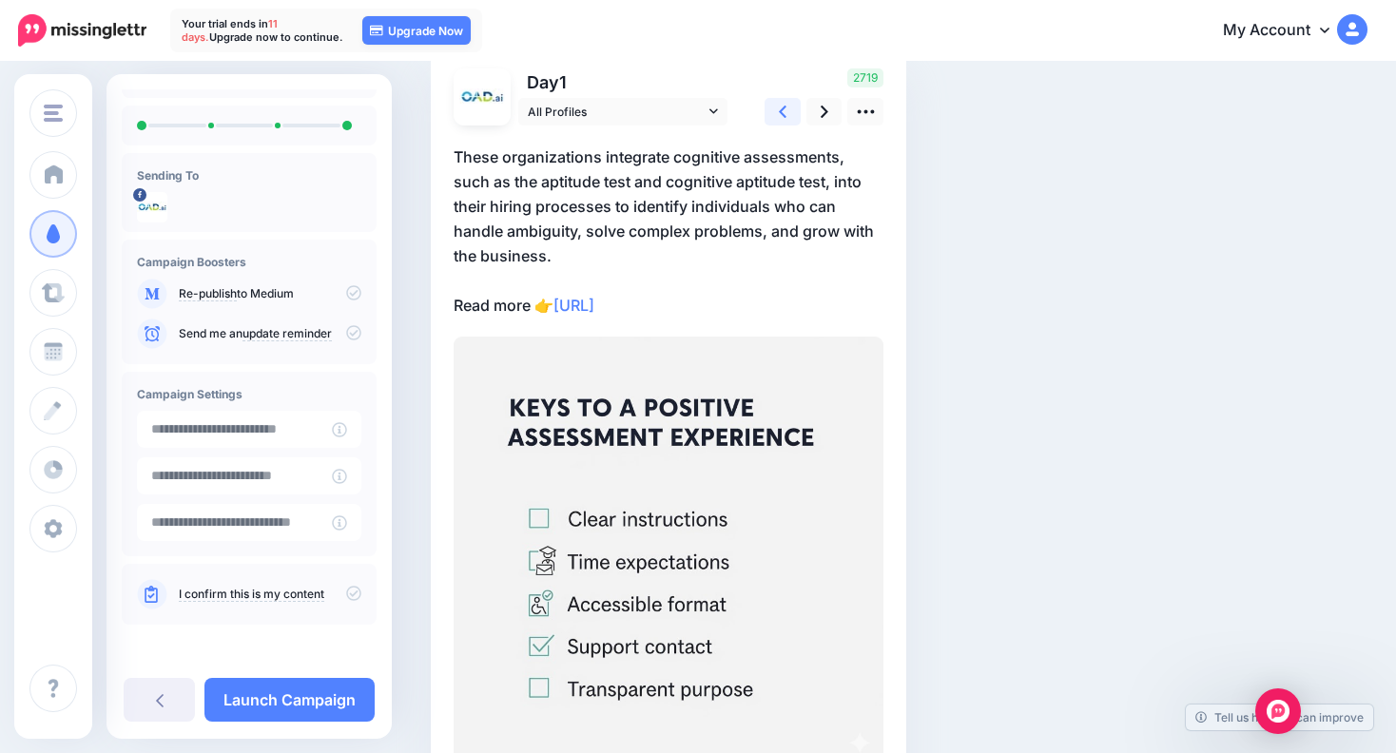
scroll to position [83, 0]
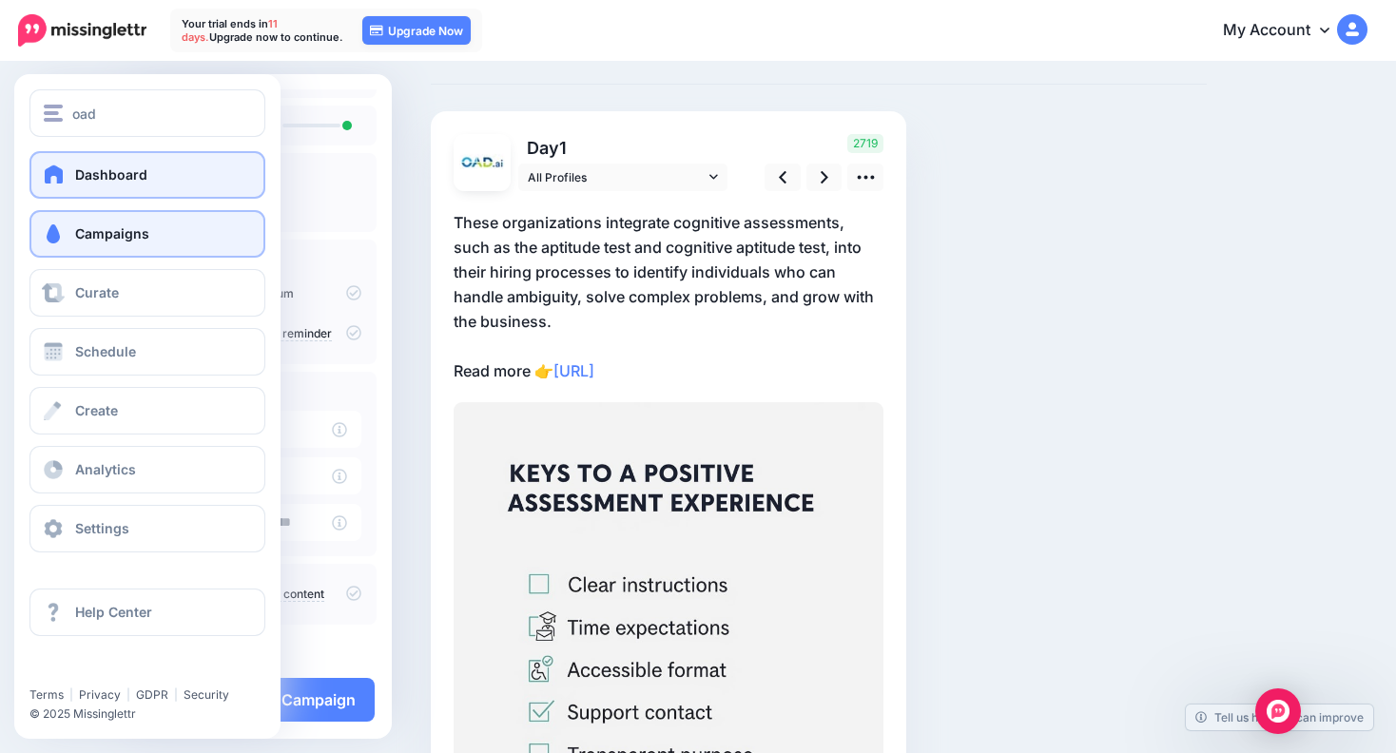
click at [105, 179] on span "Dashboard" at bounding box center [111, 174] width 72 height 16
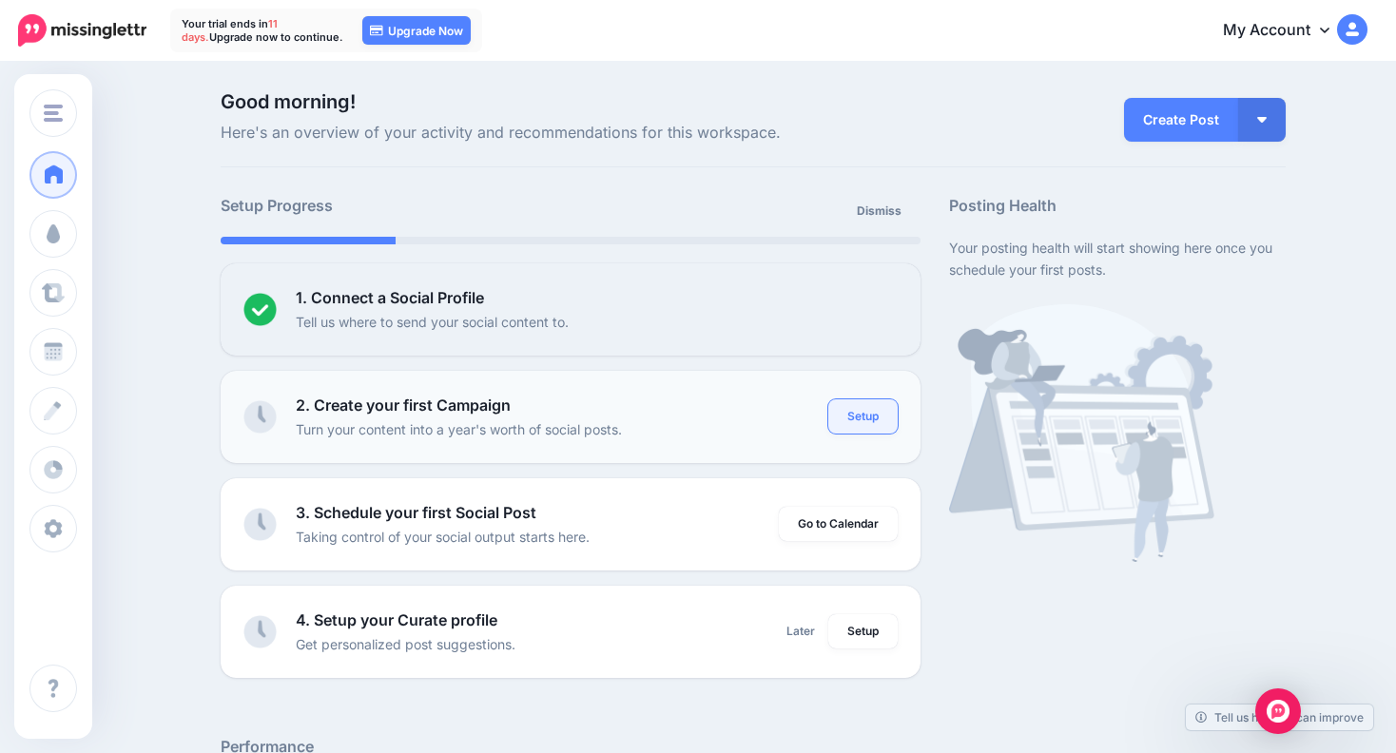
click at [866, 410] on link "Setup" at bounding box center [862, 416] width 69 height 34
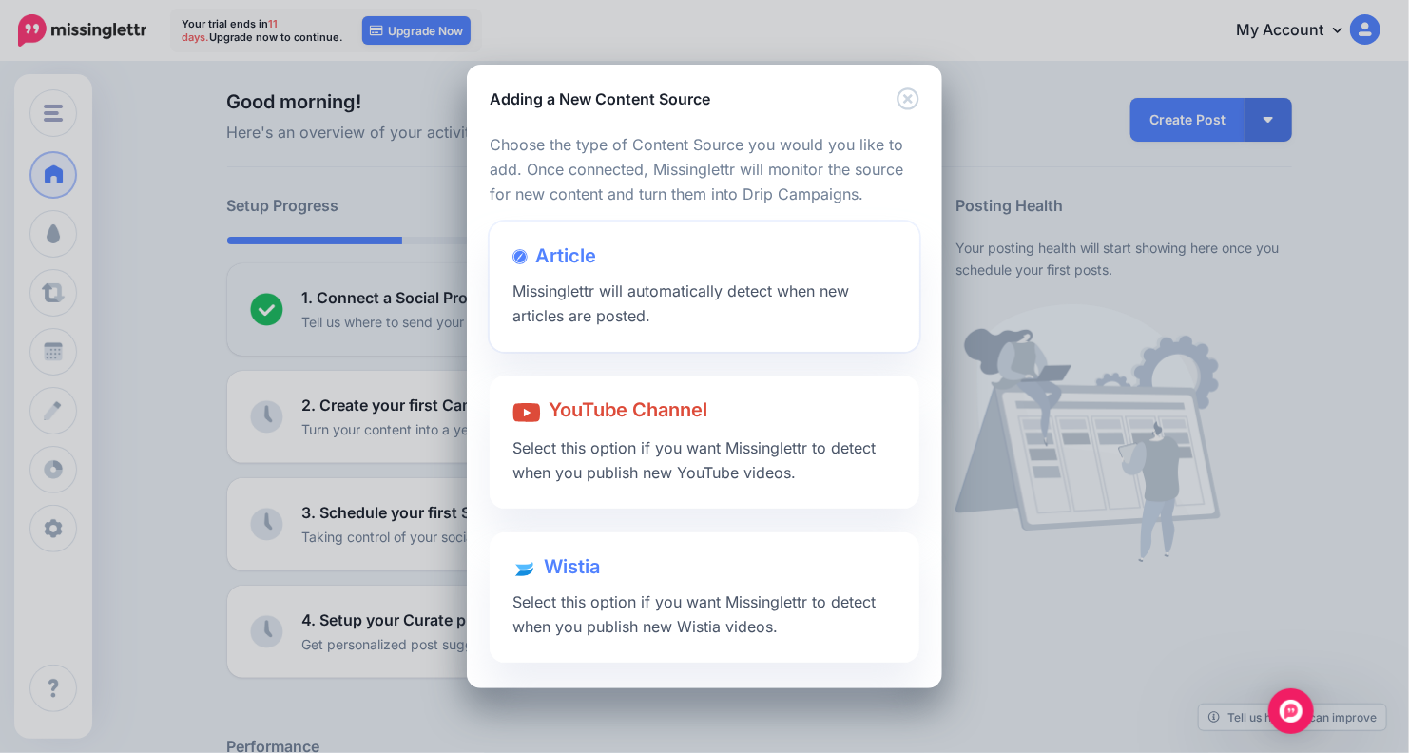
click at [629, 301] on span "Missinglettr will automatically detect when new articles are posted." at bounding box center [681, 304] width 337 height 44
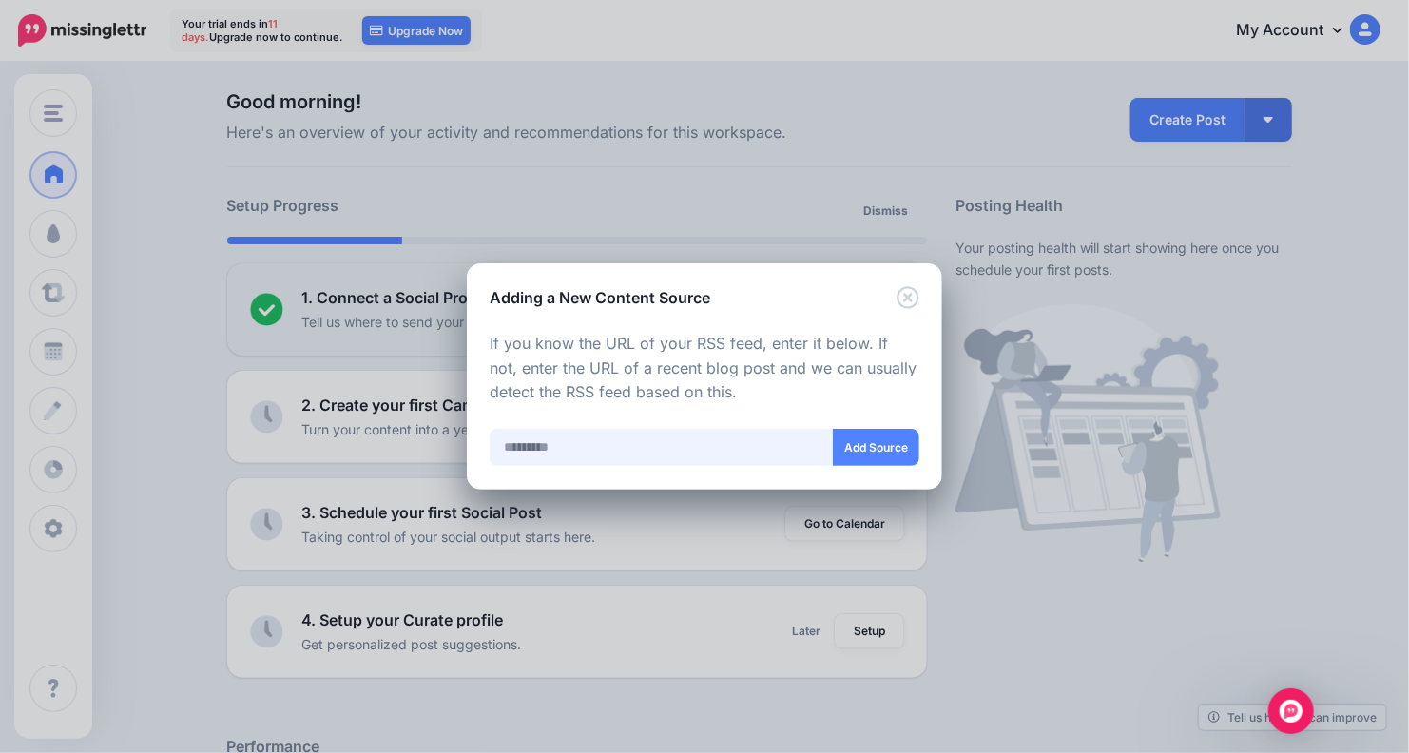
click at [585, 453] on input "text" at bounding box center [662, 447] width 344 height 37
paste input "**********"
click at [871, 444] on button "Add Source" at bounding box center [875, 447] width 87 height 37
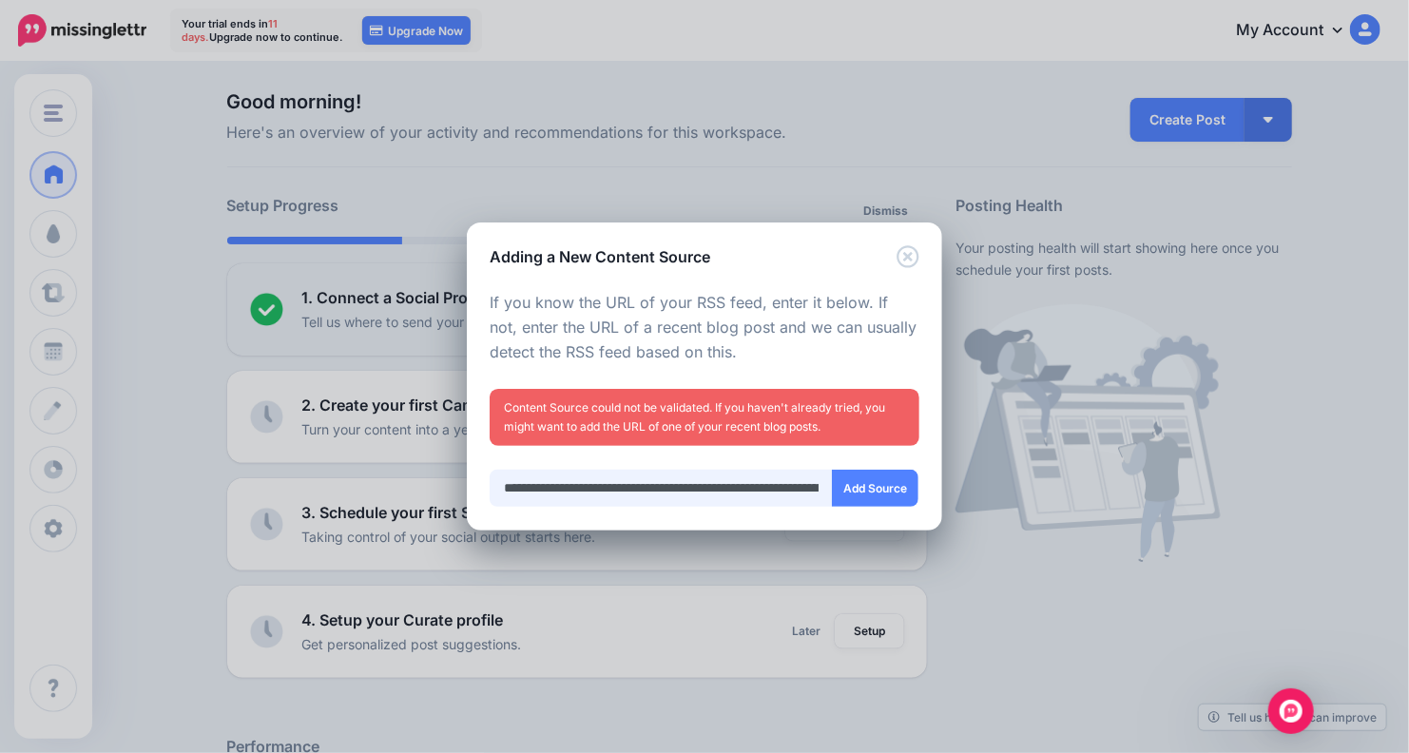
click at [552, 488] on input "**********" at bounding box center [661, 488] width 343 height 37
type input "**********"
click at [853, 485] on button "Add Source" at bounding box center [875, 488] width 87 height 37
click at [910, 259] on icon "Close" at bounding box center [908, 256] width 22 height 22
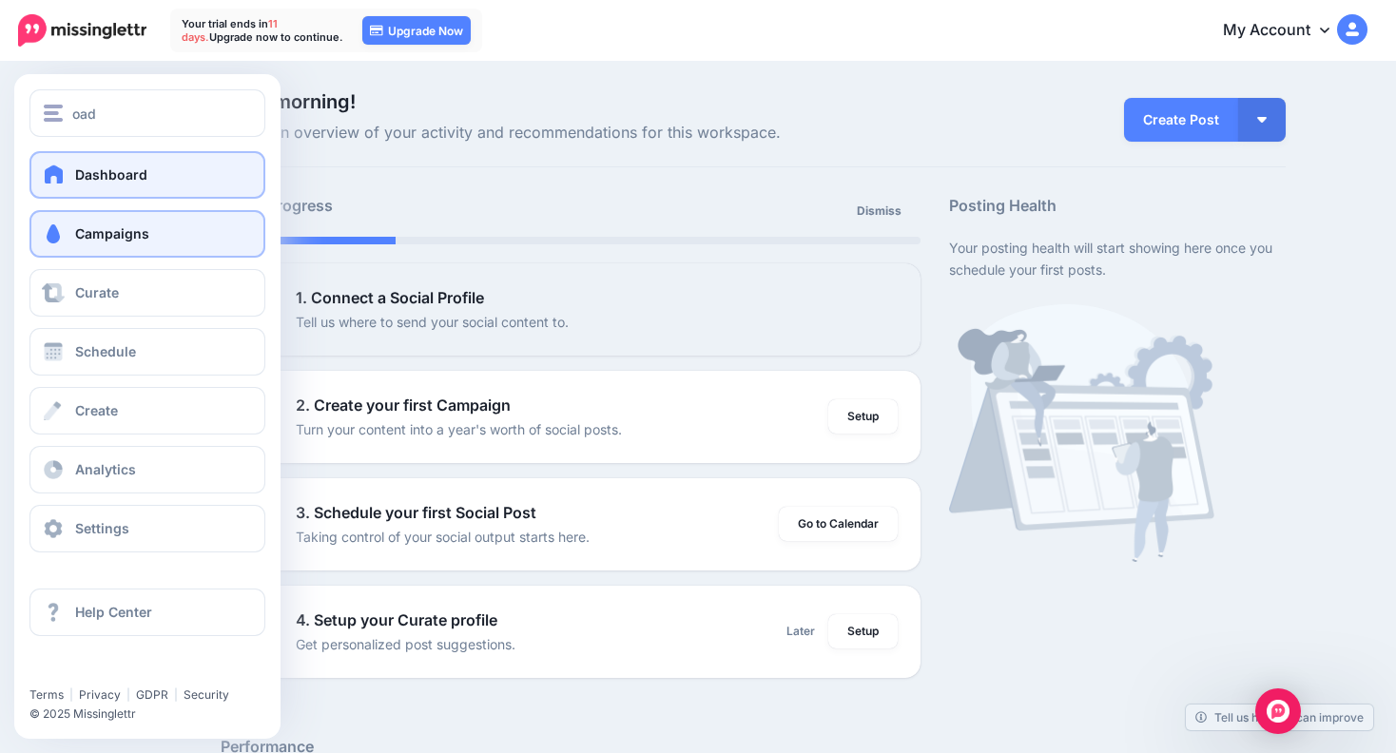
click at [54, 226] on span at bounding box center [53, 233] width 25 height 19
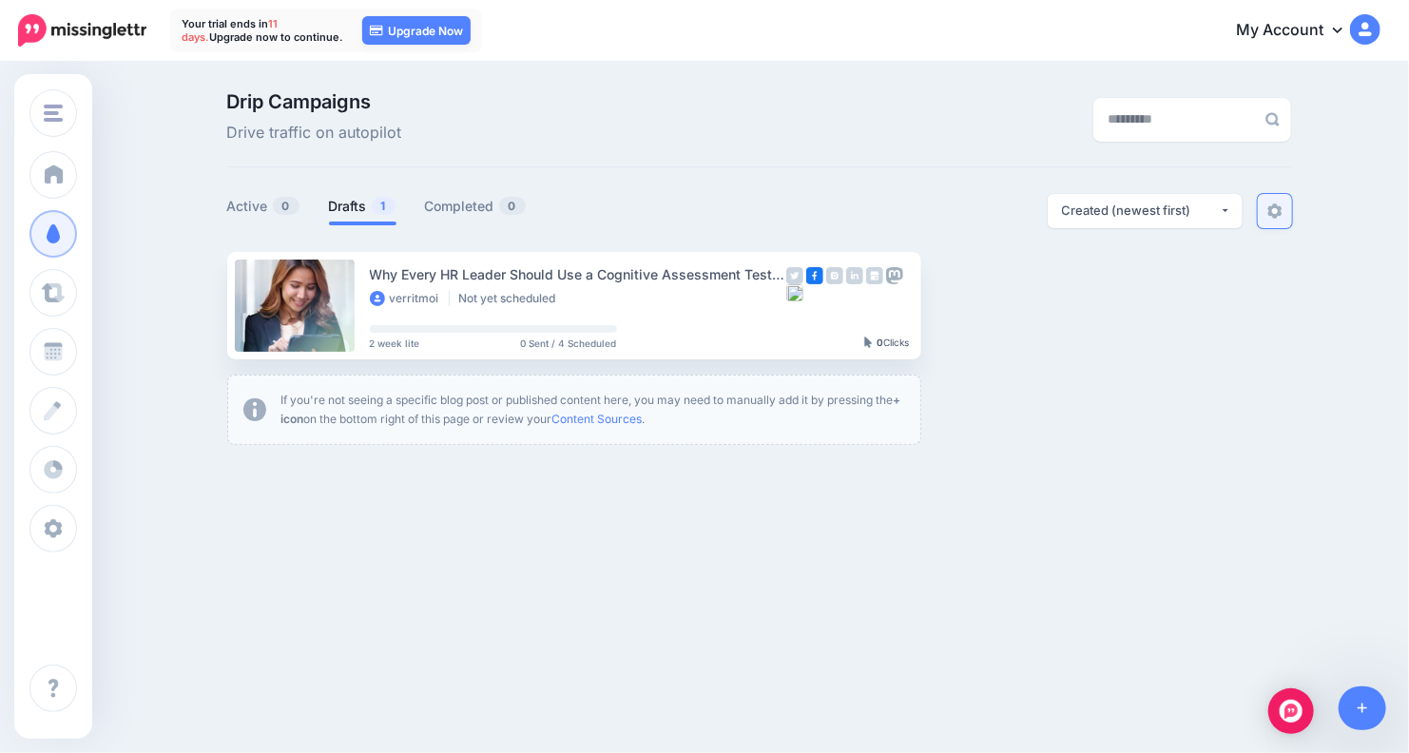
click at [1270, 221] on link at bounding box center [1275, 211] width 34 height 34
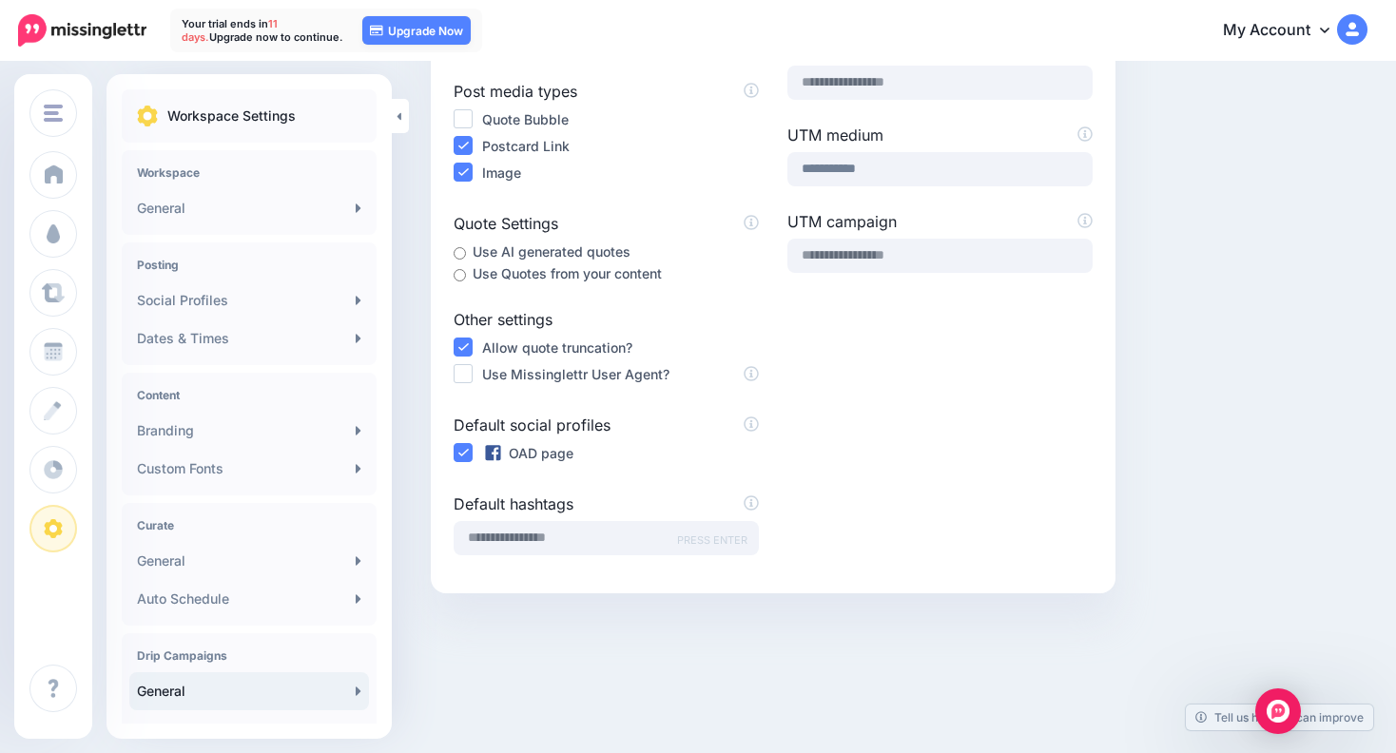
scroll to position [346, 0]
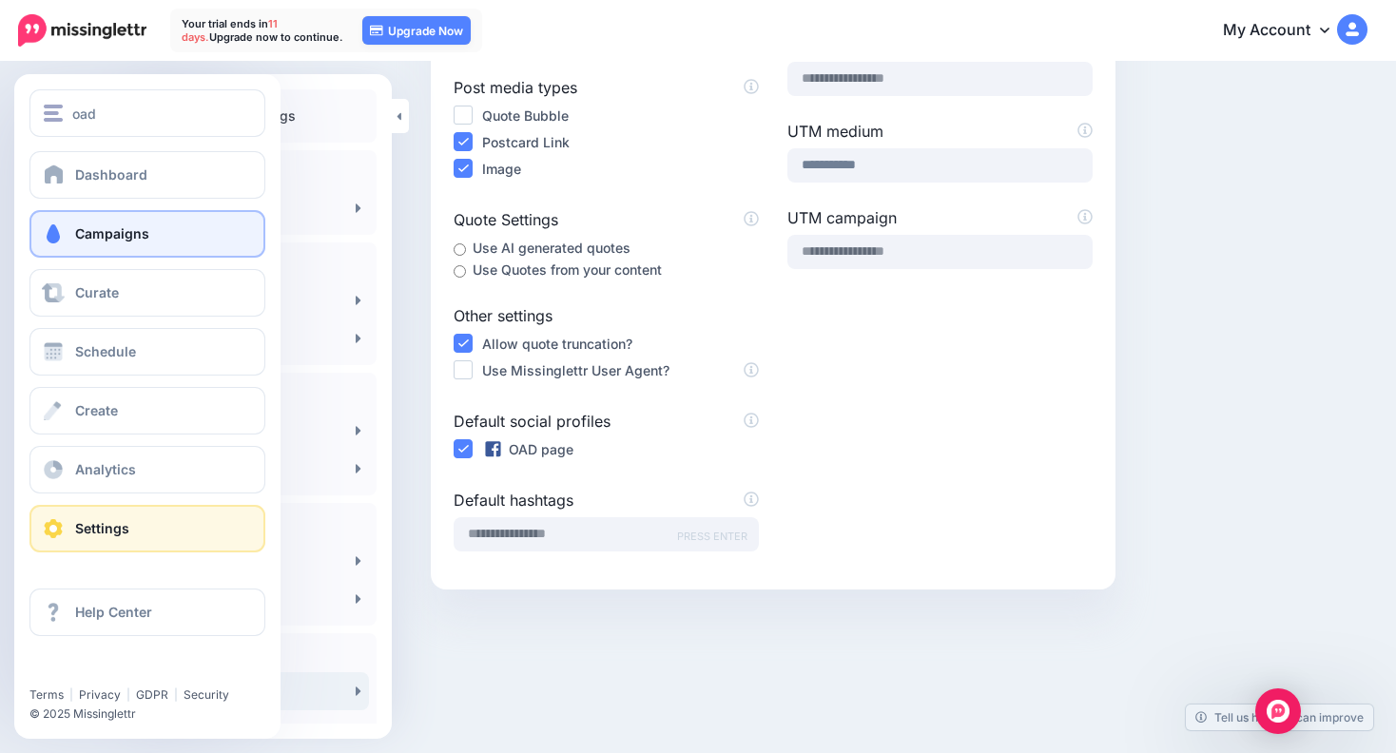
click at [72, 237] on link "Campaigns" at bounding box center [147, 234] width 236 height 48
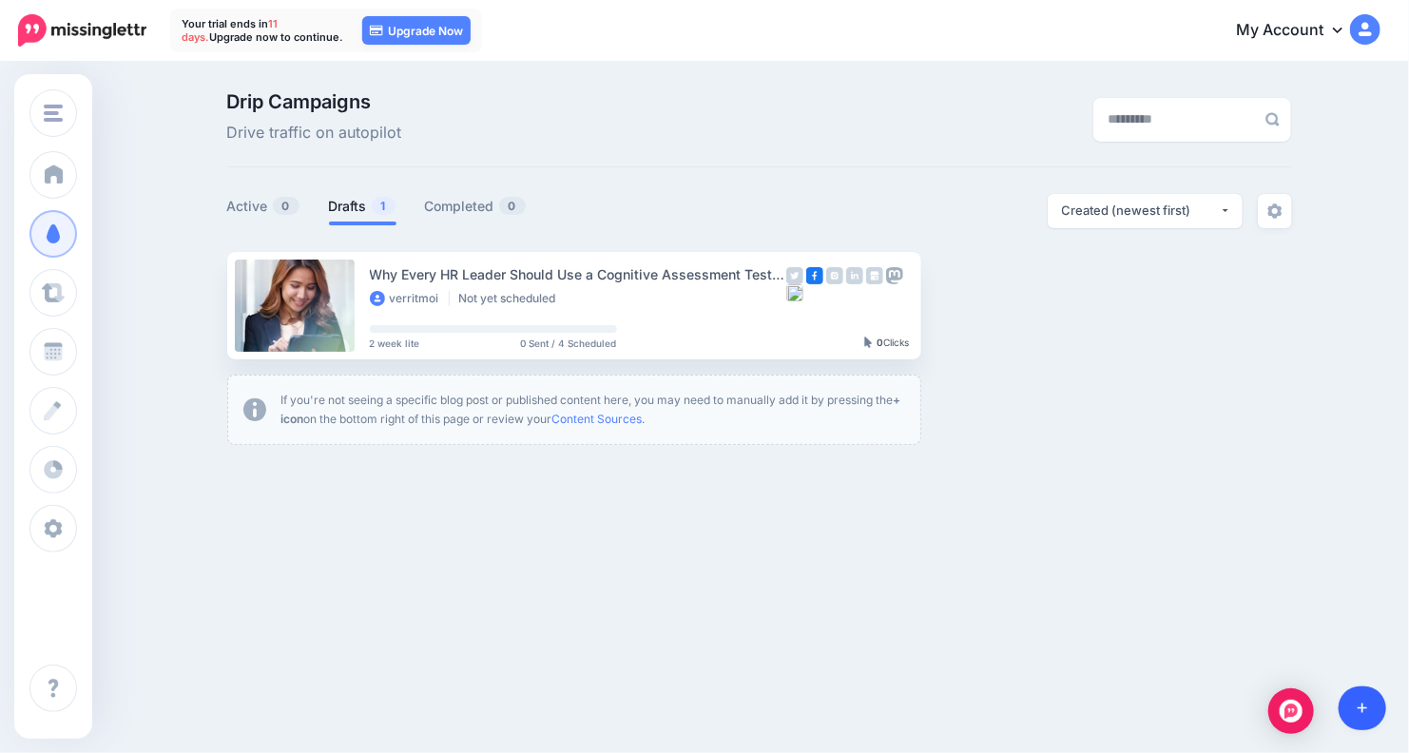
click at [1364, 708] on icon at bounding box center [1363, 709] width 10 height 10
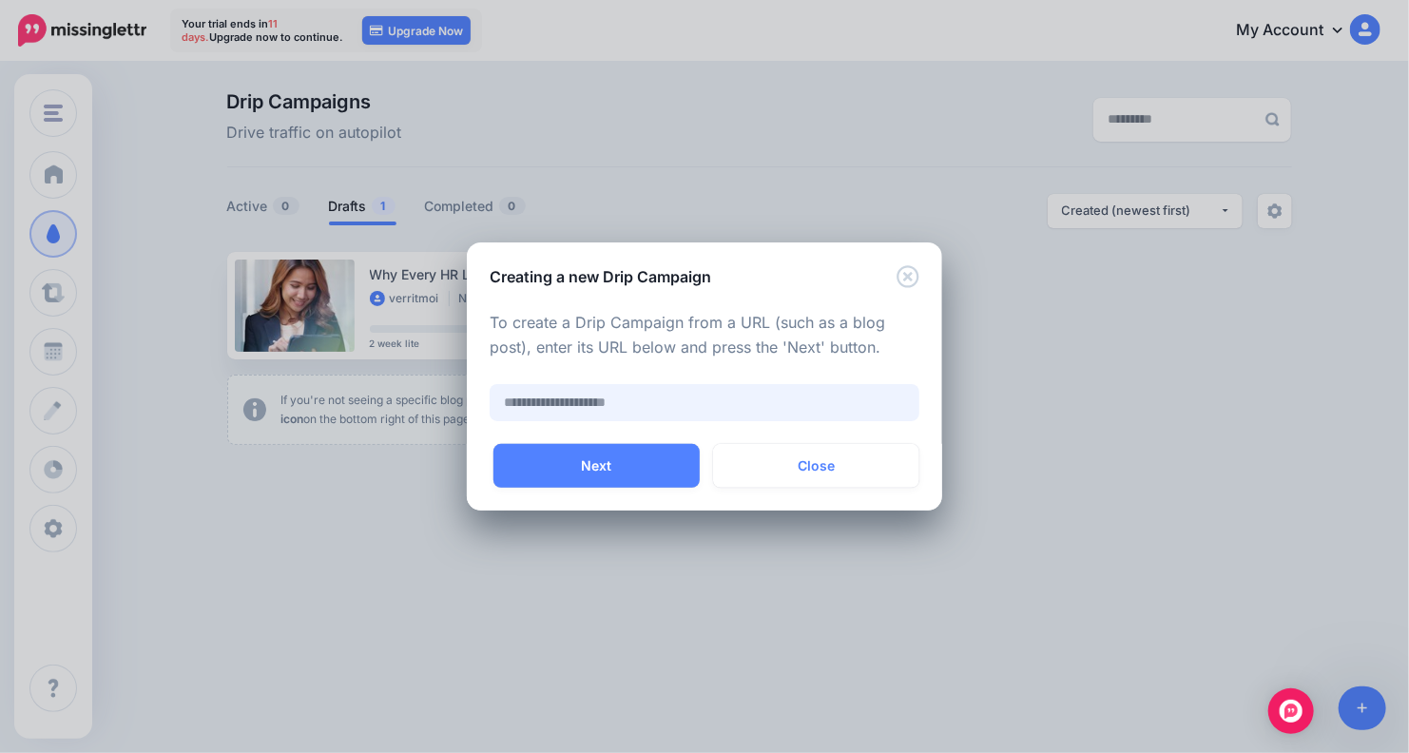
click at [631, 398] on input "text" at bounding box center [705, 402] width 430 height 37
paste input "**********"
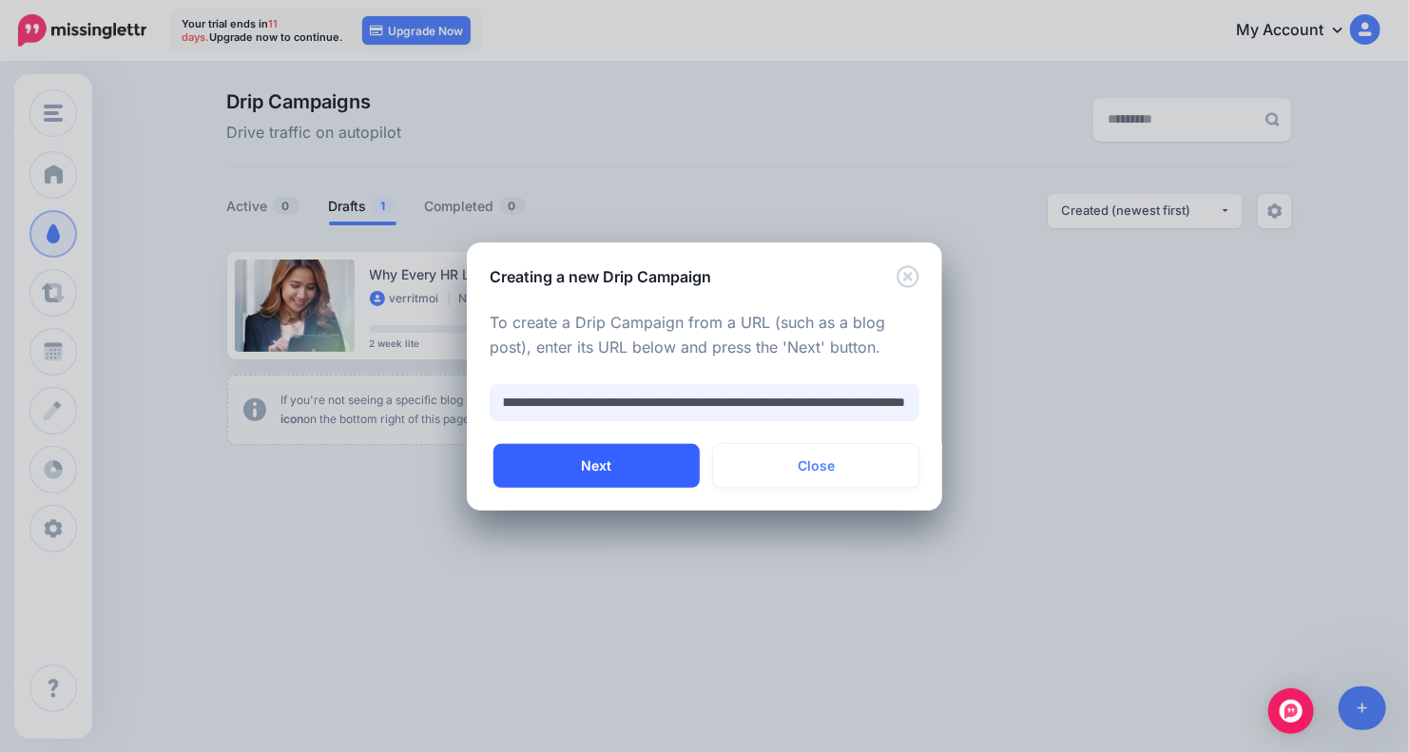
type input "**********"
click at [618, 458] on button "Next" at bounding box center [597, 466] width 206 height 44
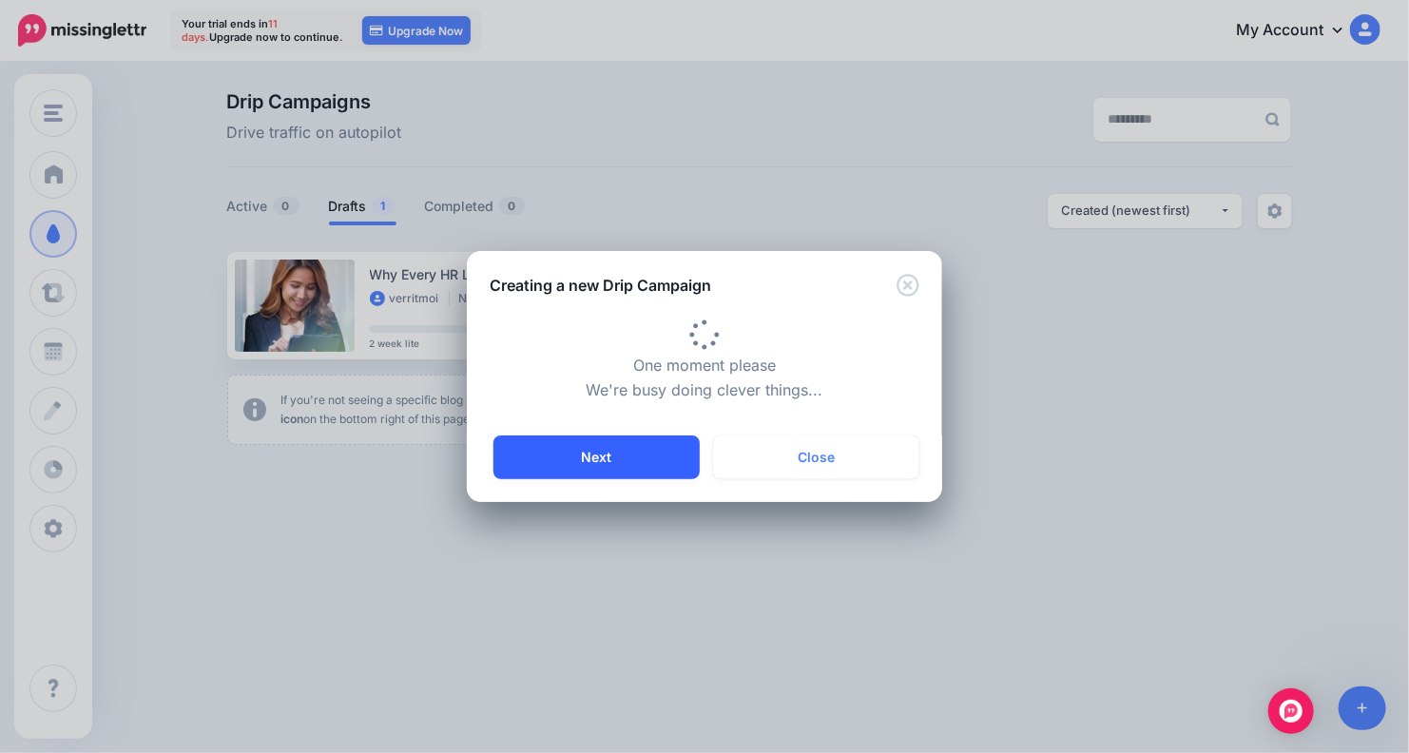
type input "**********"
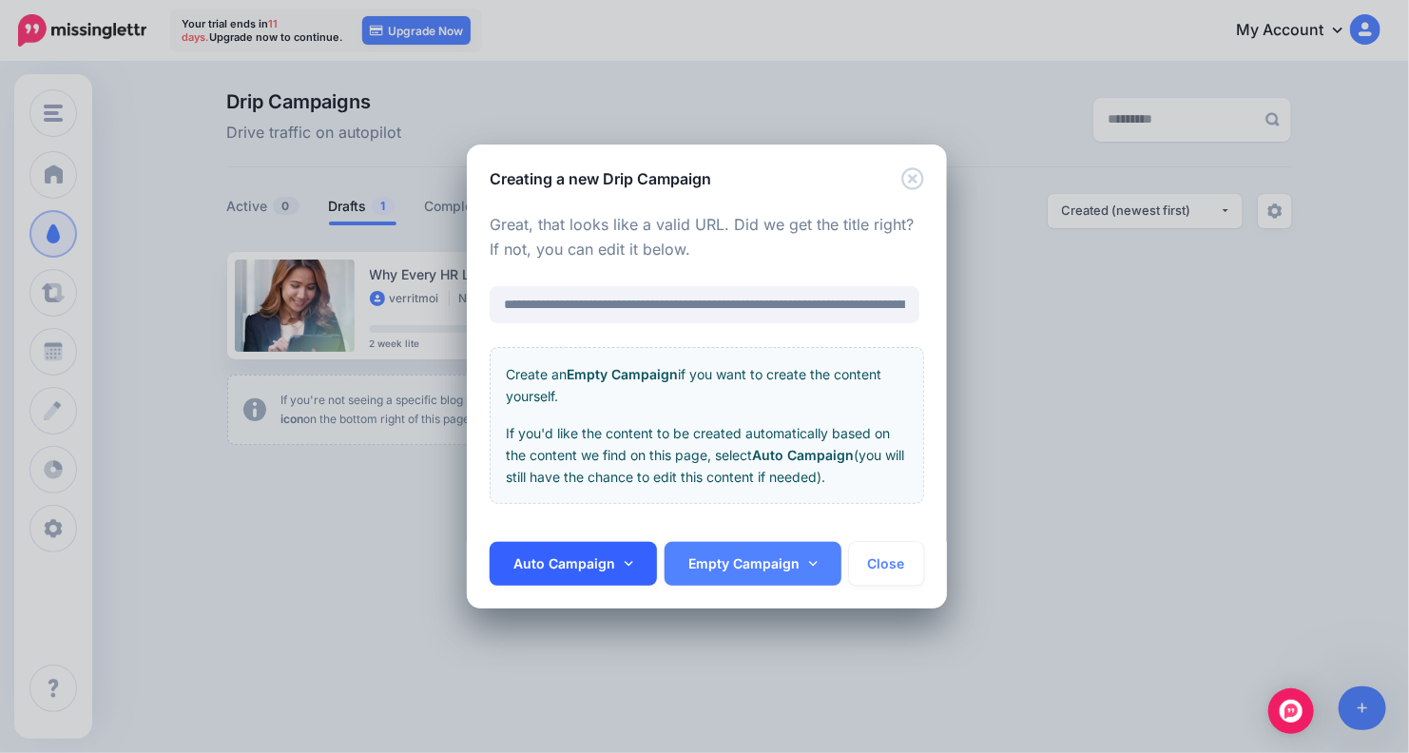
click at [599, 566] on link "Auto Campaign" at bounding box center [573, 564] width 167 height 44
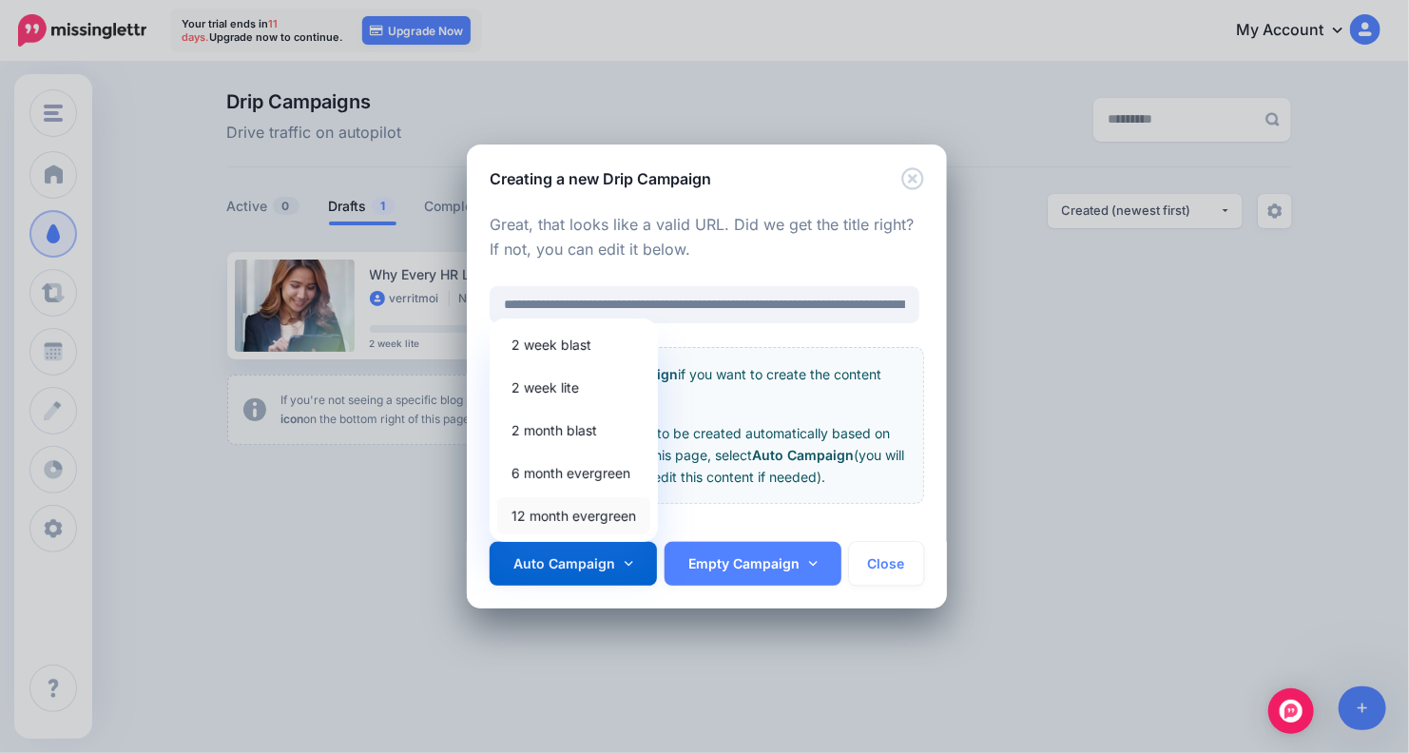
click at [585, 507] on link "12 month evergreen" at bounding box center [573, 515] width 153 height 37
